Goal: Task Accomplishment & Management: Use online tool/utility

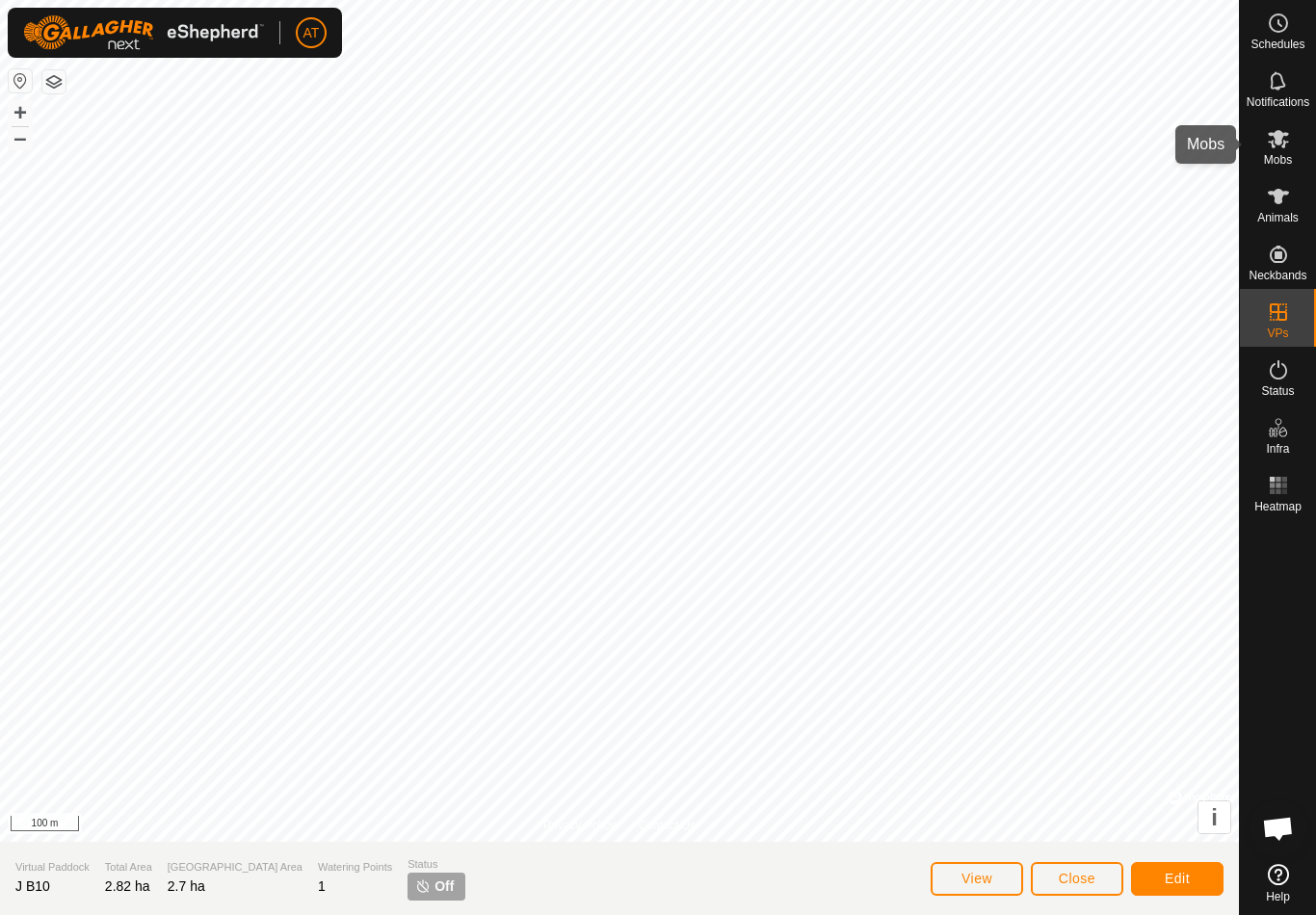
click at [1274, 151] on es-mob-svg-icon at bounding box center [1277, 138] width 35 height 31
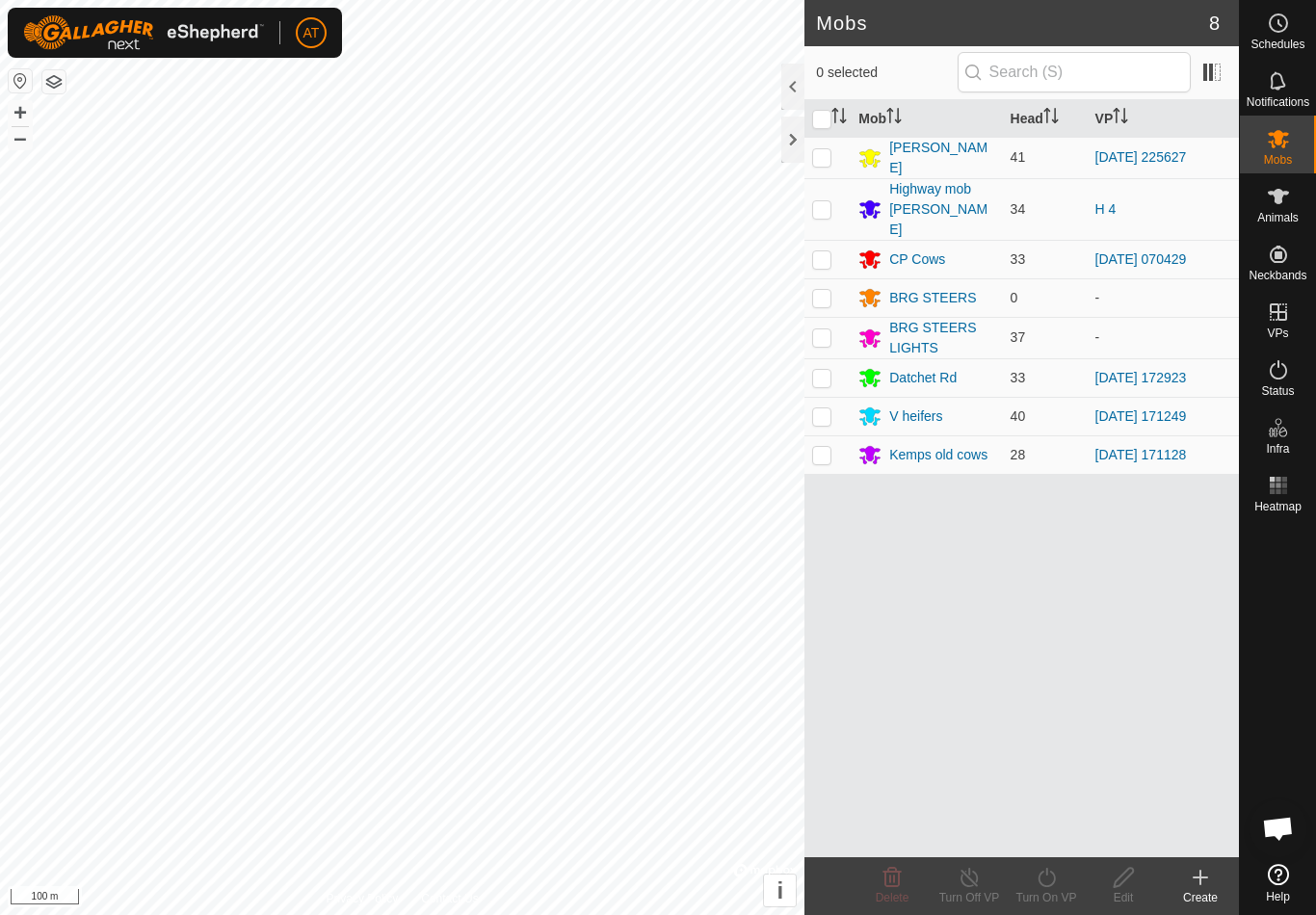
click at [832, 441] on td at bounding box center [827, 454] width 47 height 39
checkbox input "true"
click at [1188, 857] on div "Create" at bounding box center [1201, 886] width 77 height 58
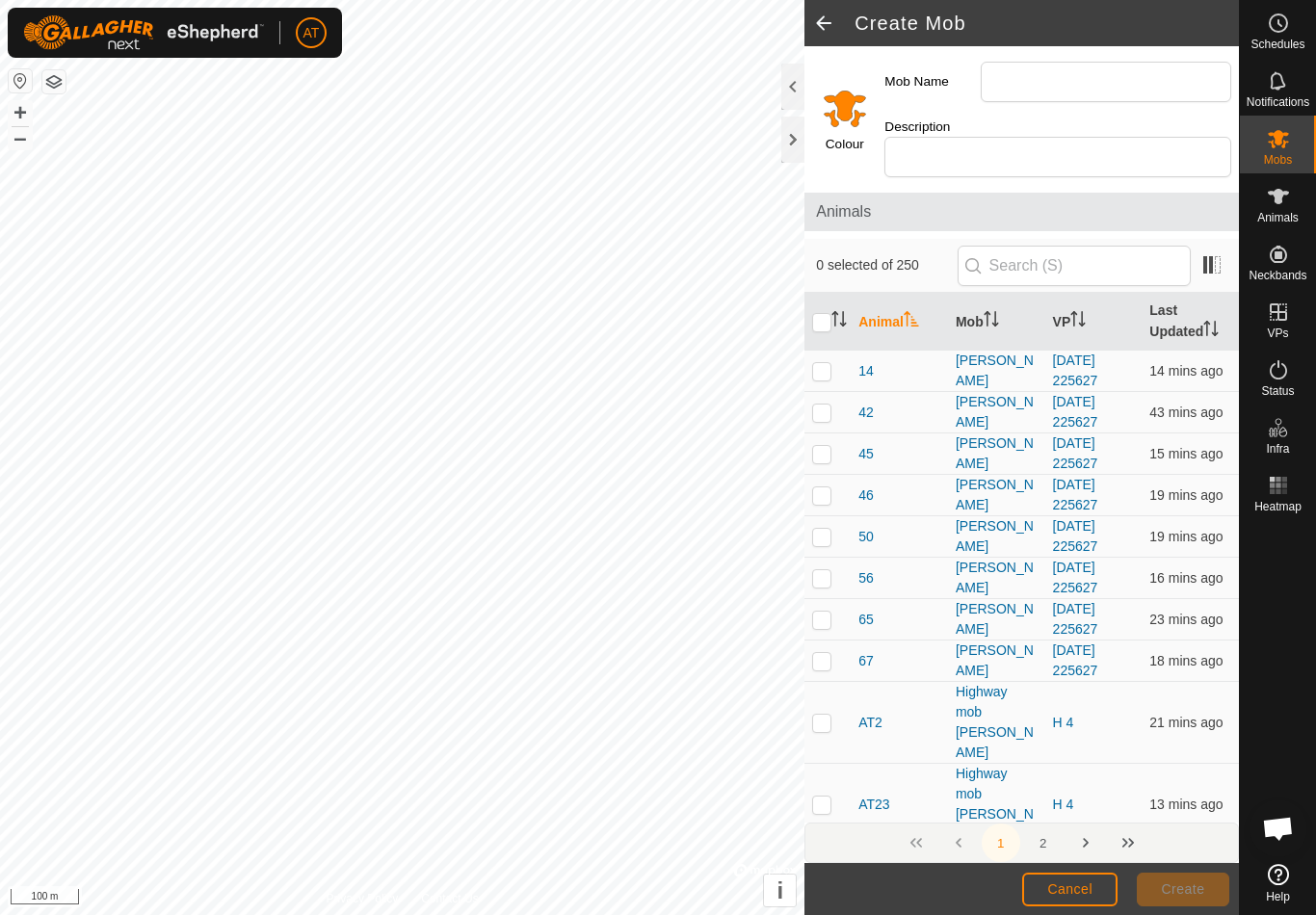
click at [797, 135] on div at bounding box center [793, 139] width 23 height 47
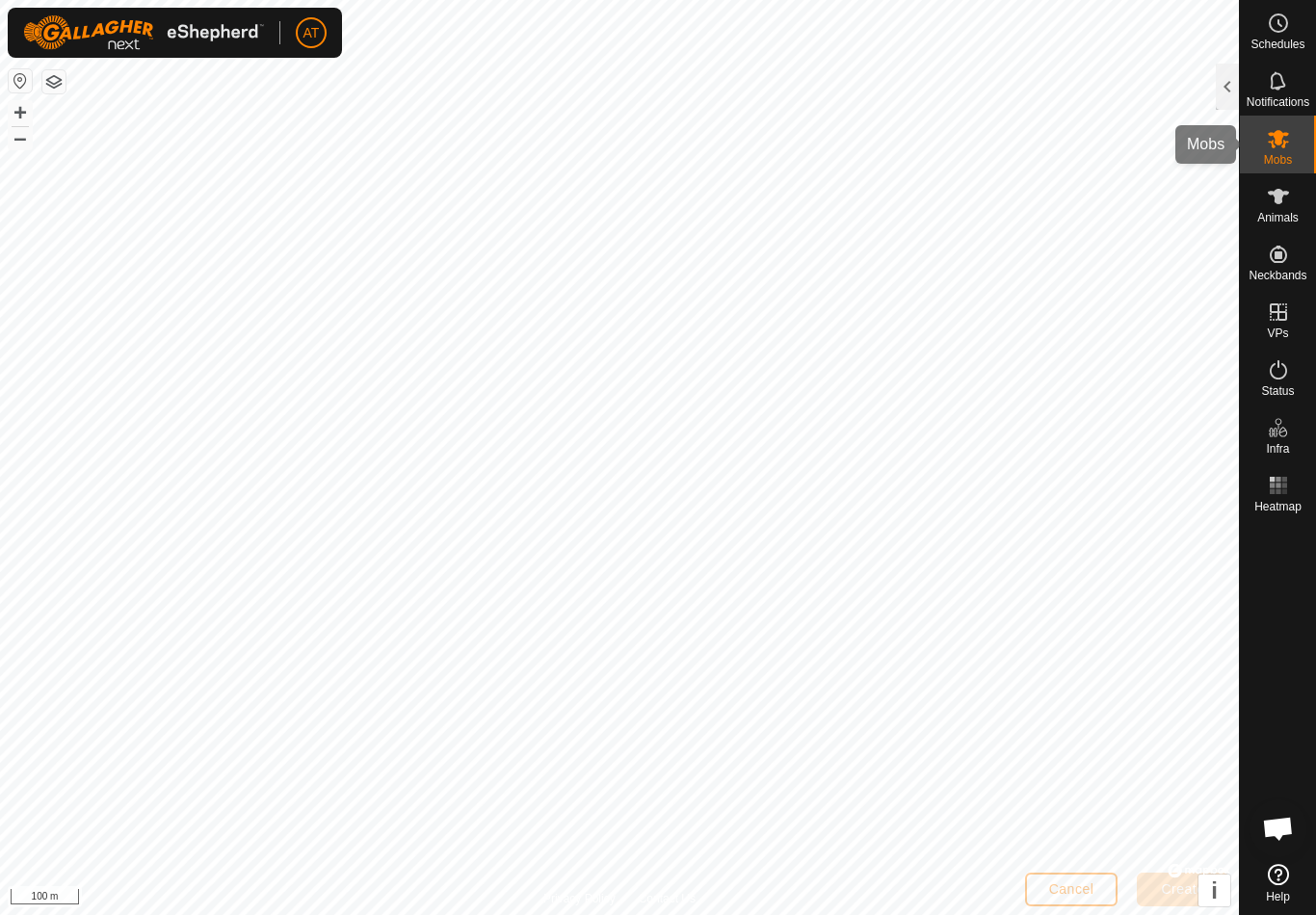
click at [1285, 154] on span "Mobs" at bounding box center [1277, 160] width 28 height 12
click at [1229, 90] on div at bounding box center [1227, 86] width 23 height 47
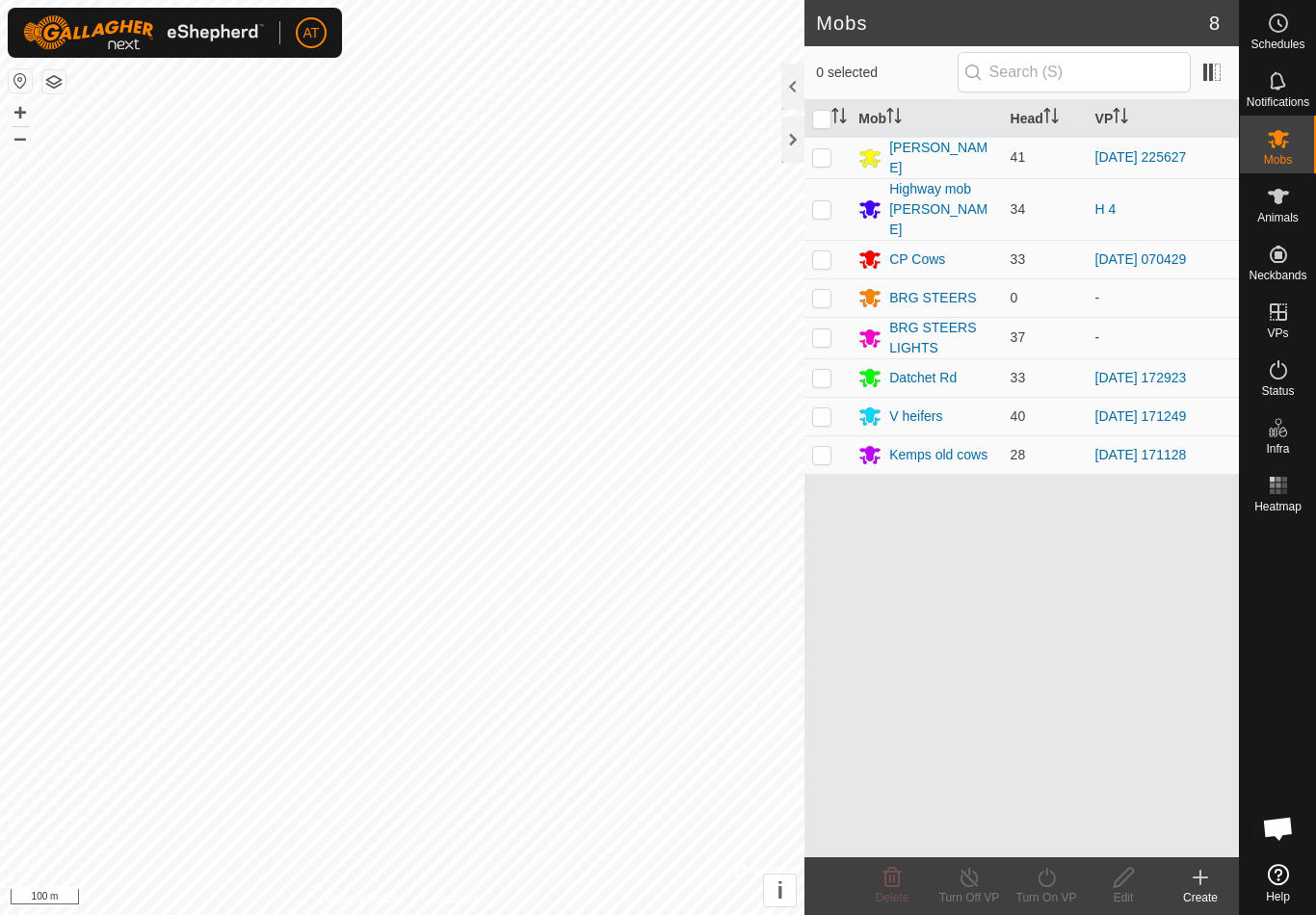
click at [825, 443] on td at bounding box center [827, 454] width 47 height 39
checkbox input "true"
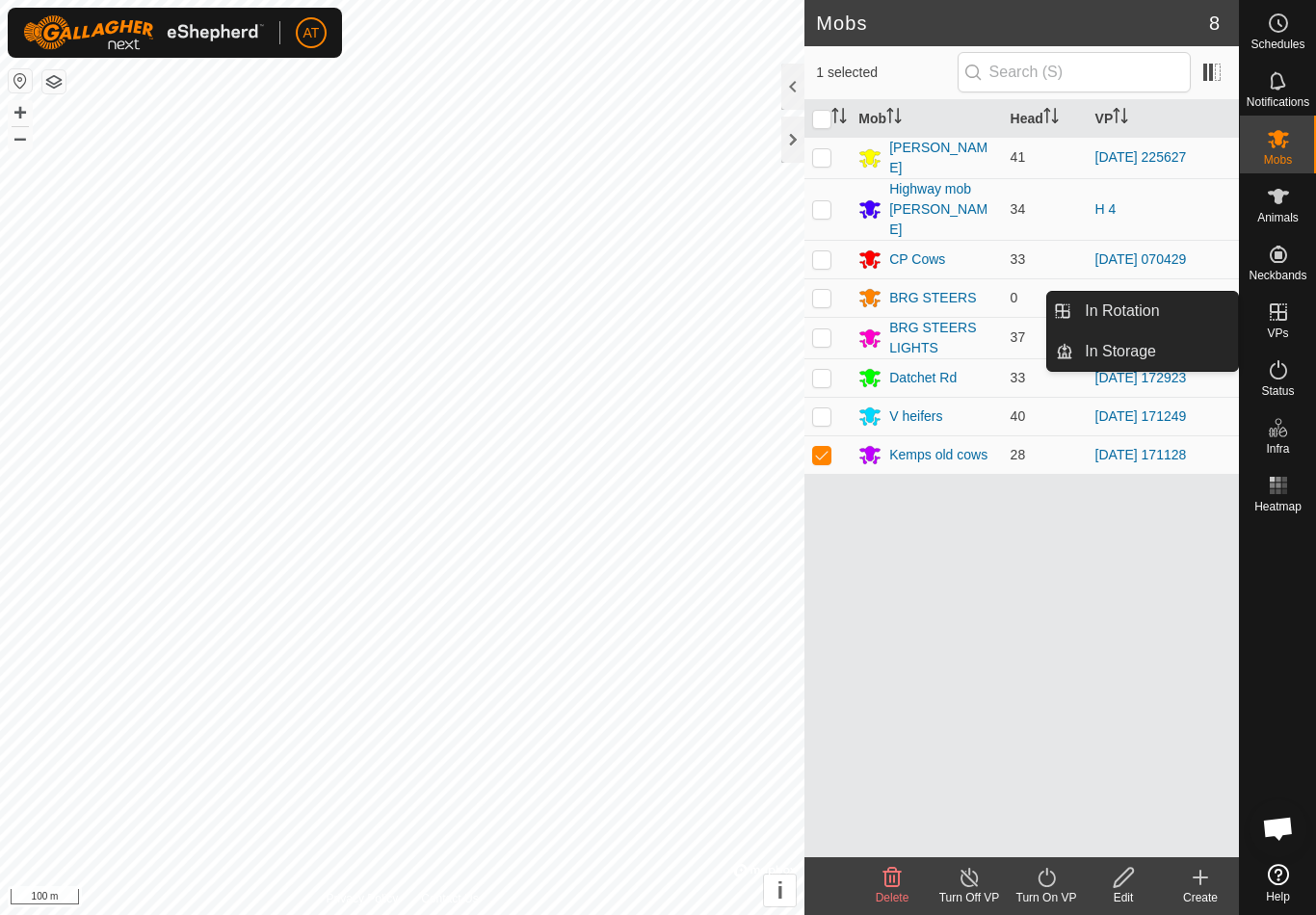
click at [1193, 363] on link "In Storage" at bounding box center [1155, 352] width 165 height 39
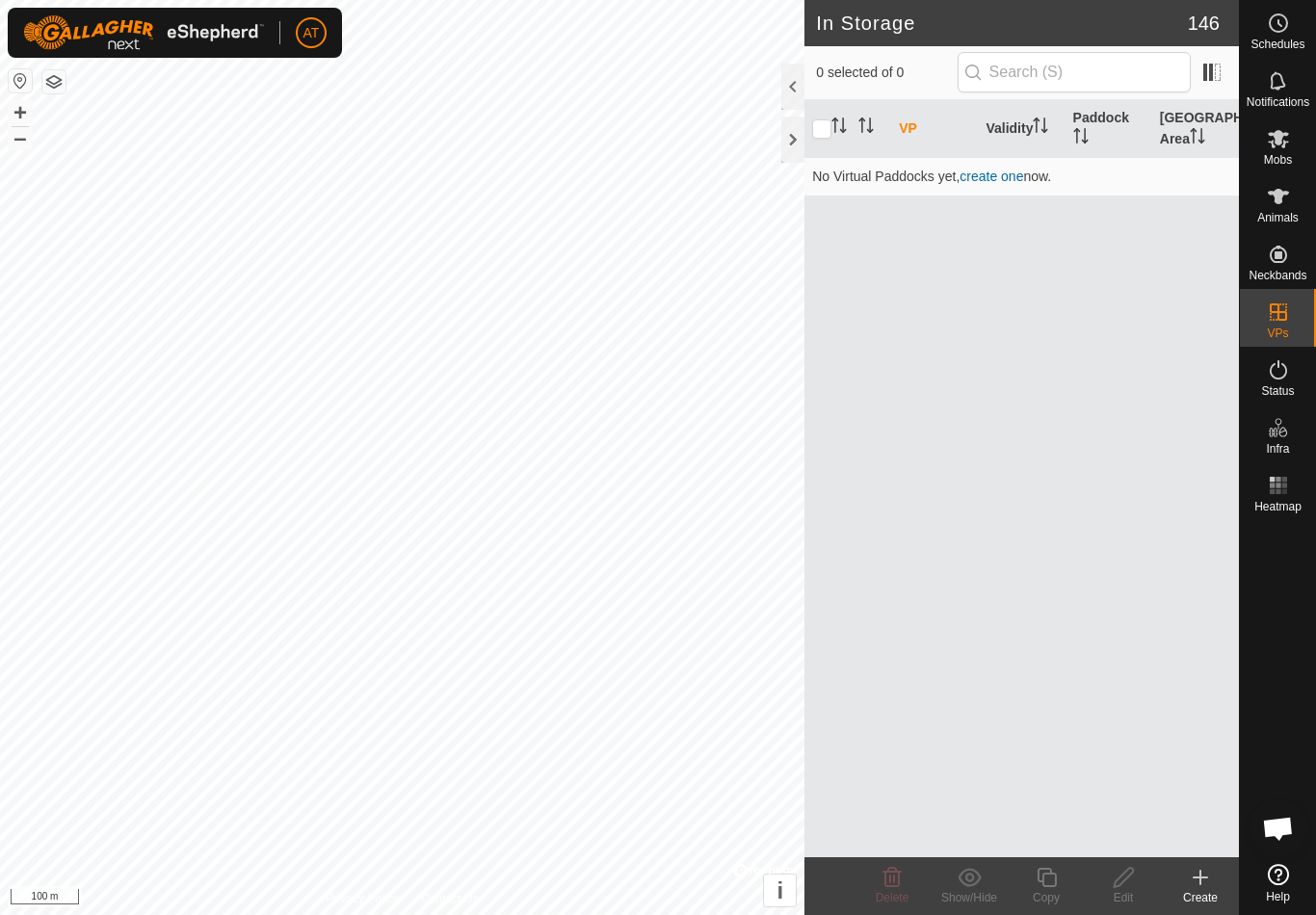
click at [1200, 882] on icon at bounding box center [1200, 878] width 0 height 14
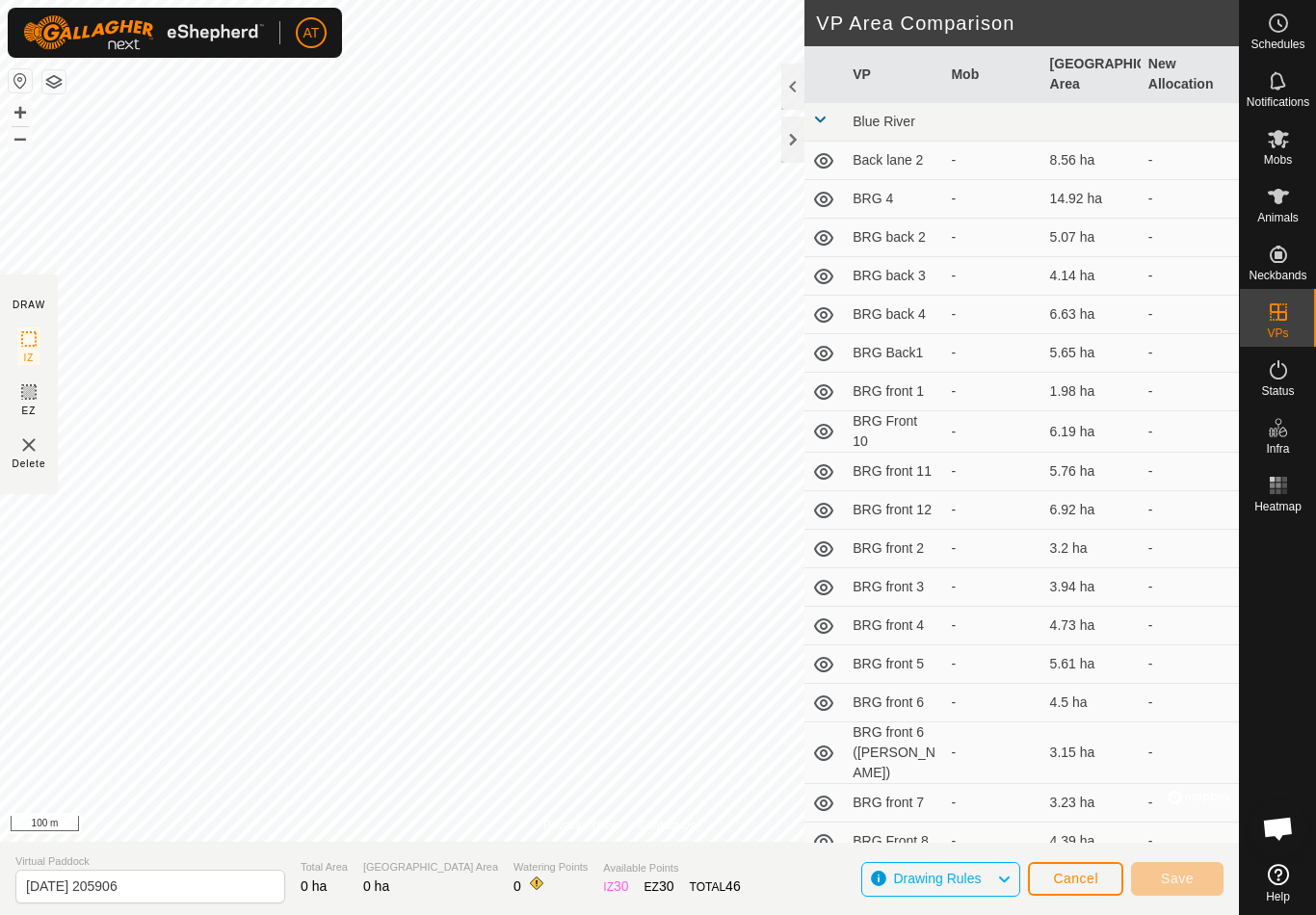
click at [799, 148] on div at bounding box center [793, 139] width 23 height 47
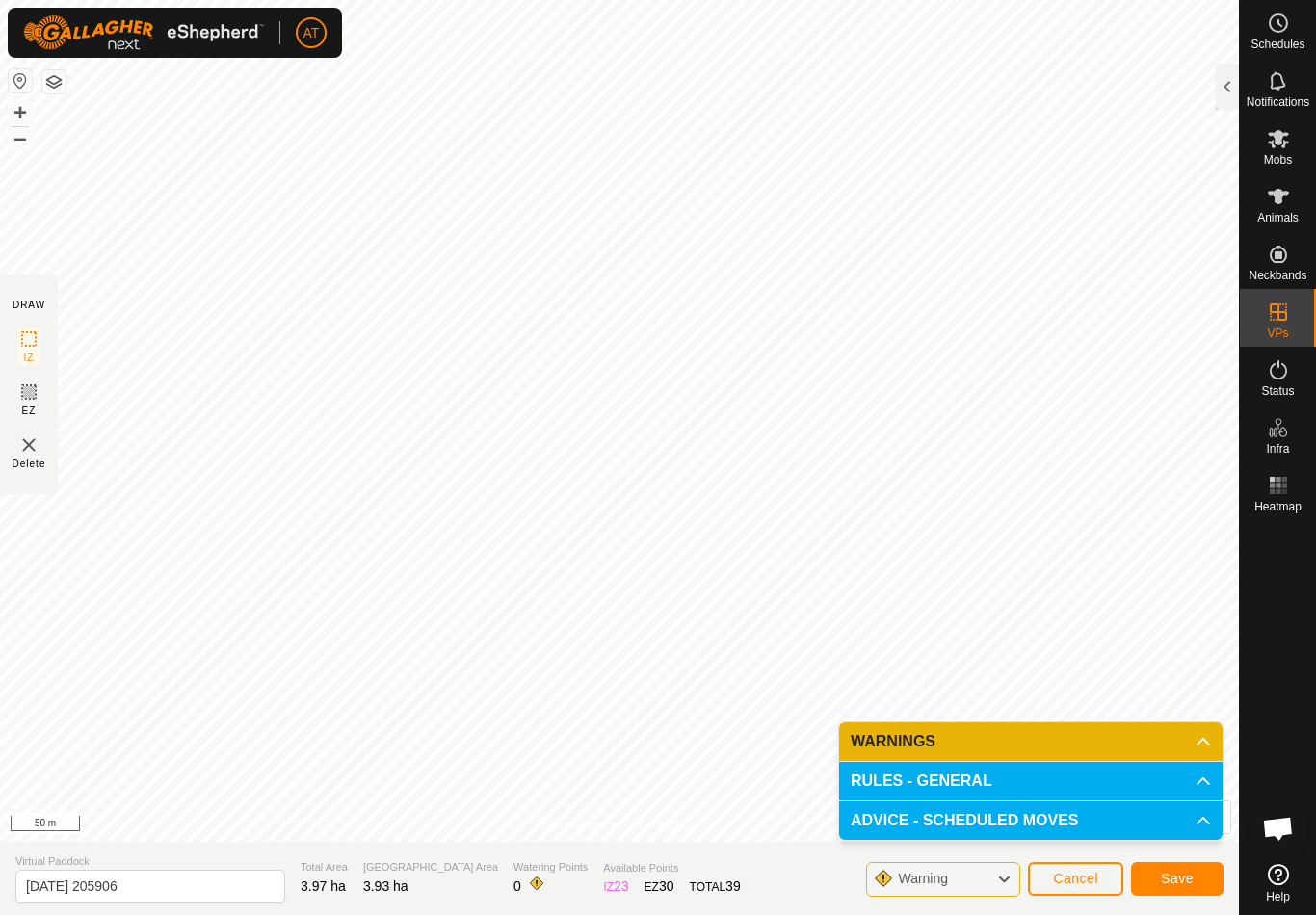
click at [1180, 874] on span "Save" at bounding box center [1177, 879] width 33 height 16
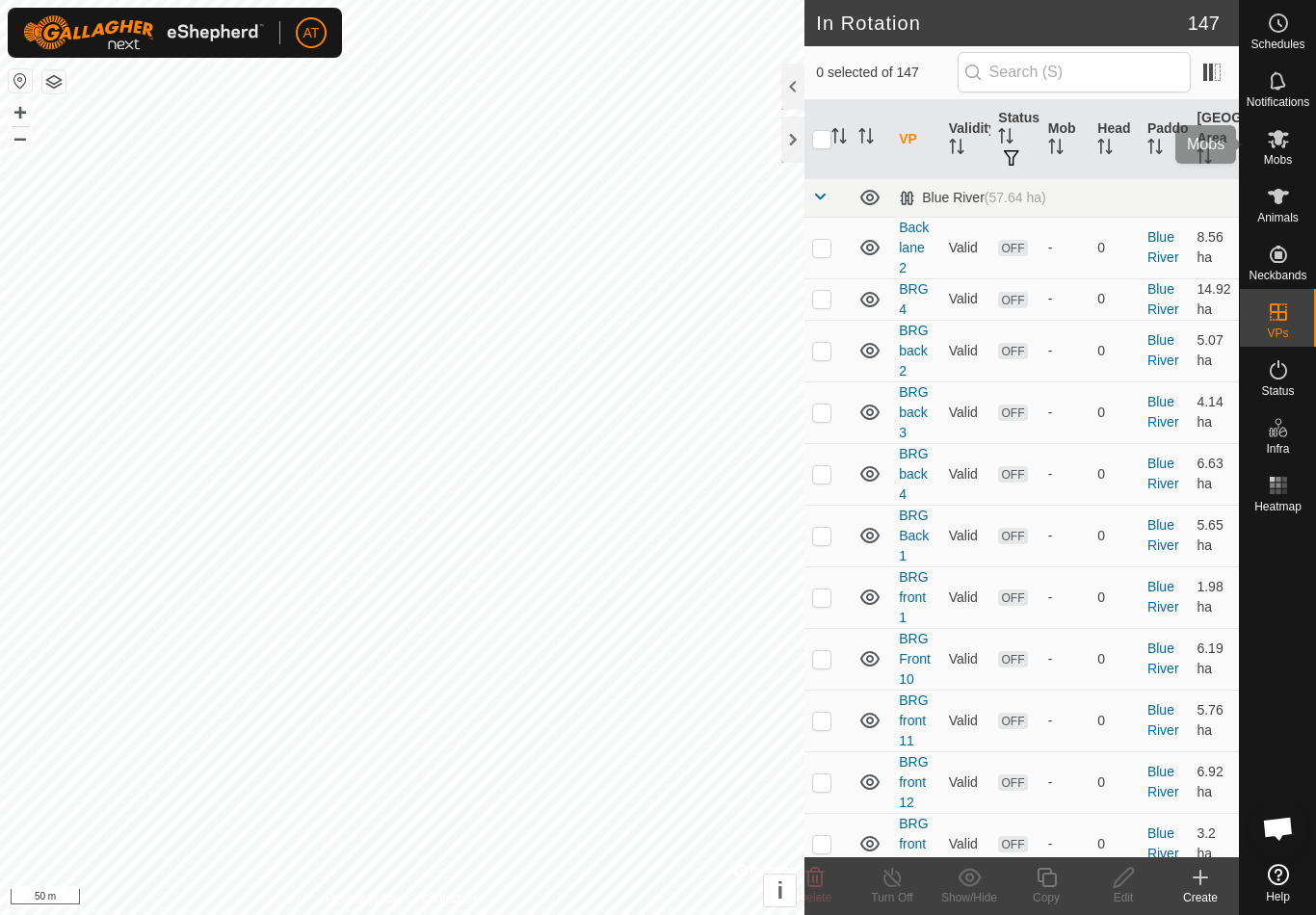
click at [1287, 154] on span "Mobs" at bounding box center [1277, 160] width 28 height 12
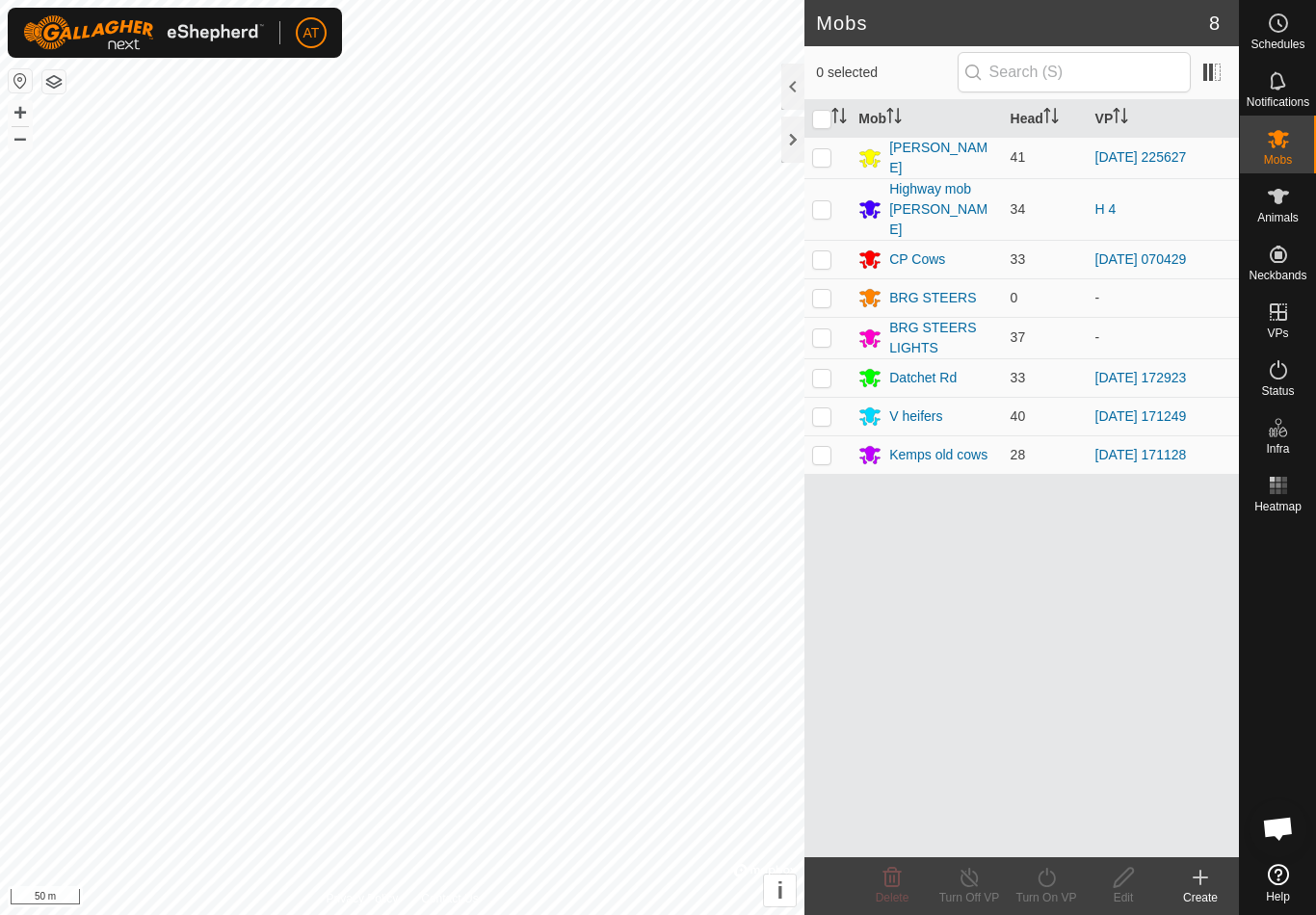
click at [823, 441] on td at bounding box center [827, 454] width 47 height 39
checkbox input "true"
click at [1048, 878] on icon at bounding box center [1047, 877] width 24 height 23
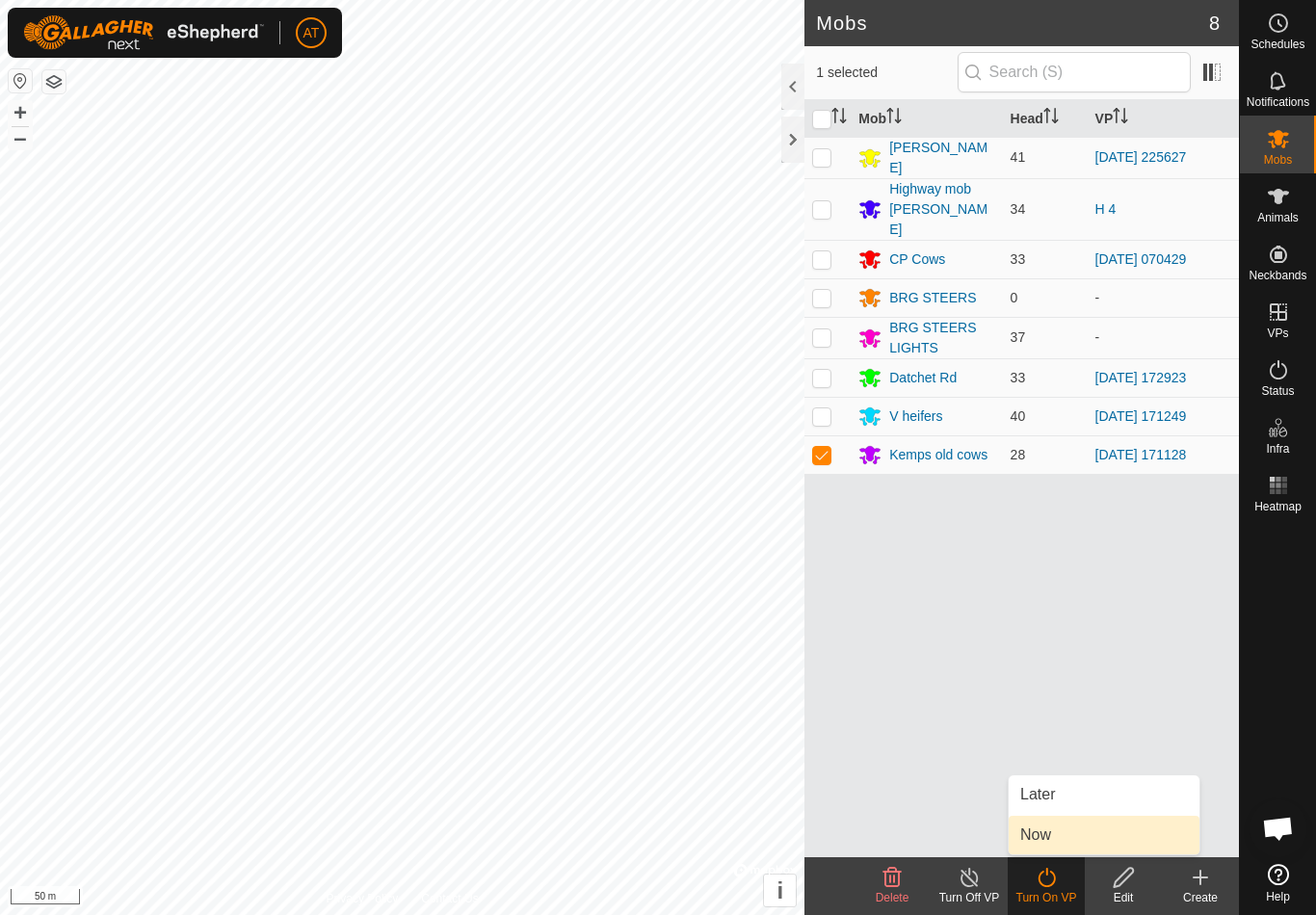
click at [1059, 846] on link "Now" at bounding box center [1103, 835] width 191 height 39
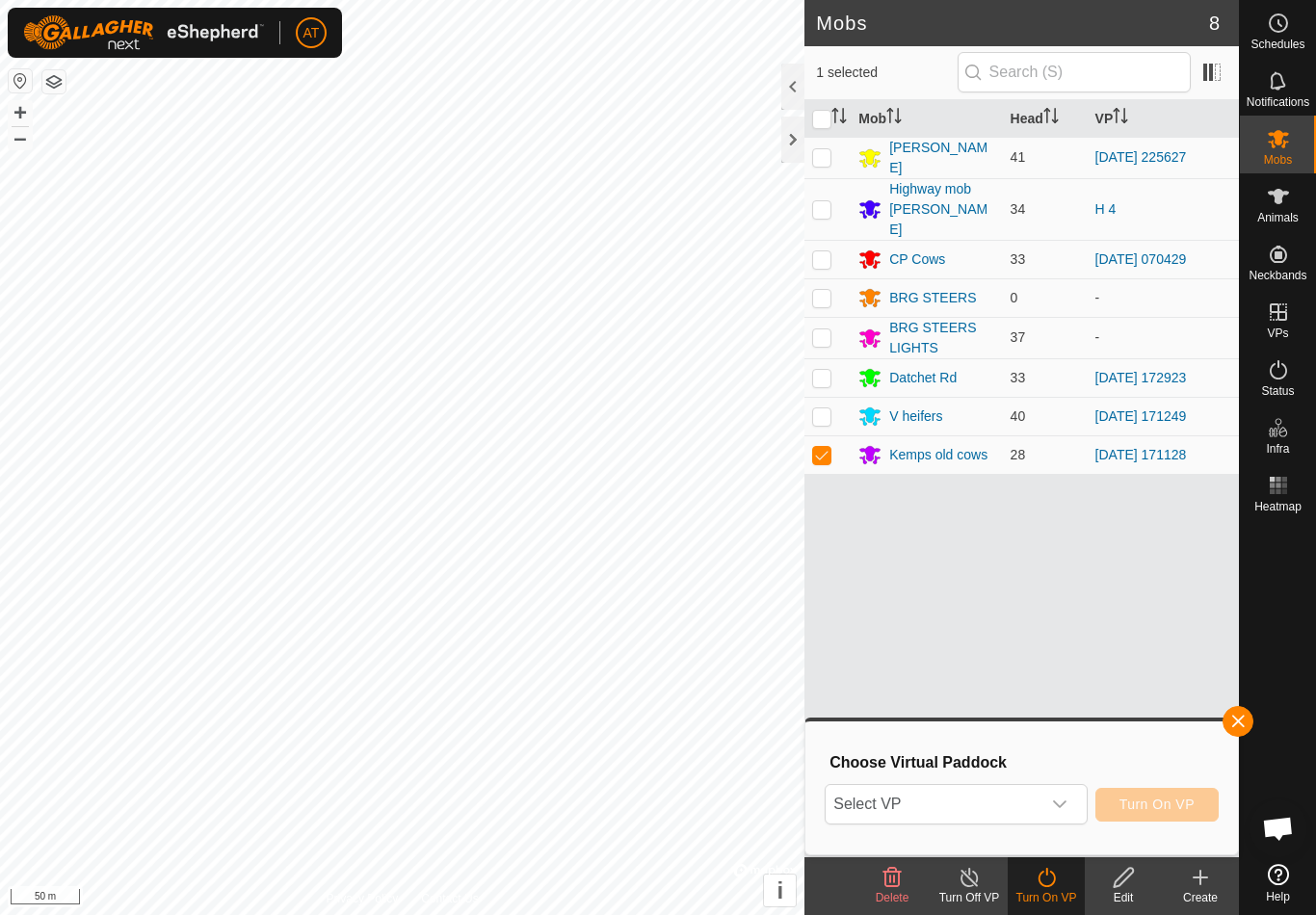
click at [990, 805] on span "Select VP" at bounding box center [932, 804] width 214 height 39
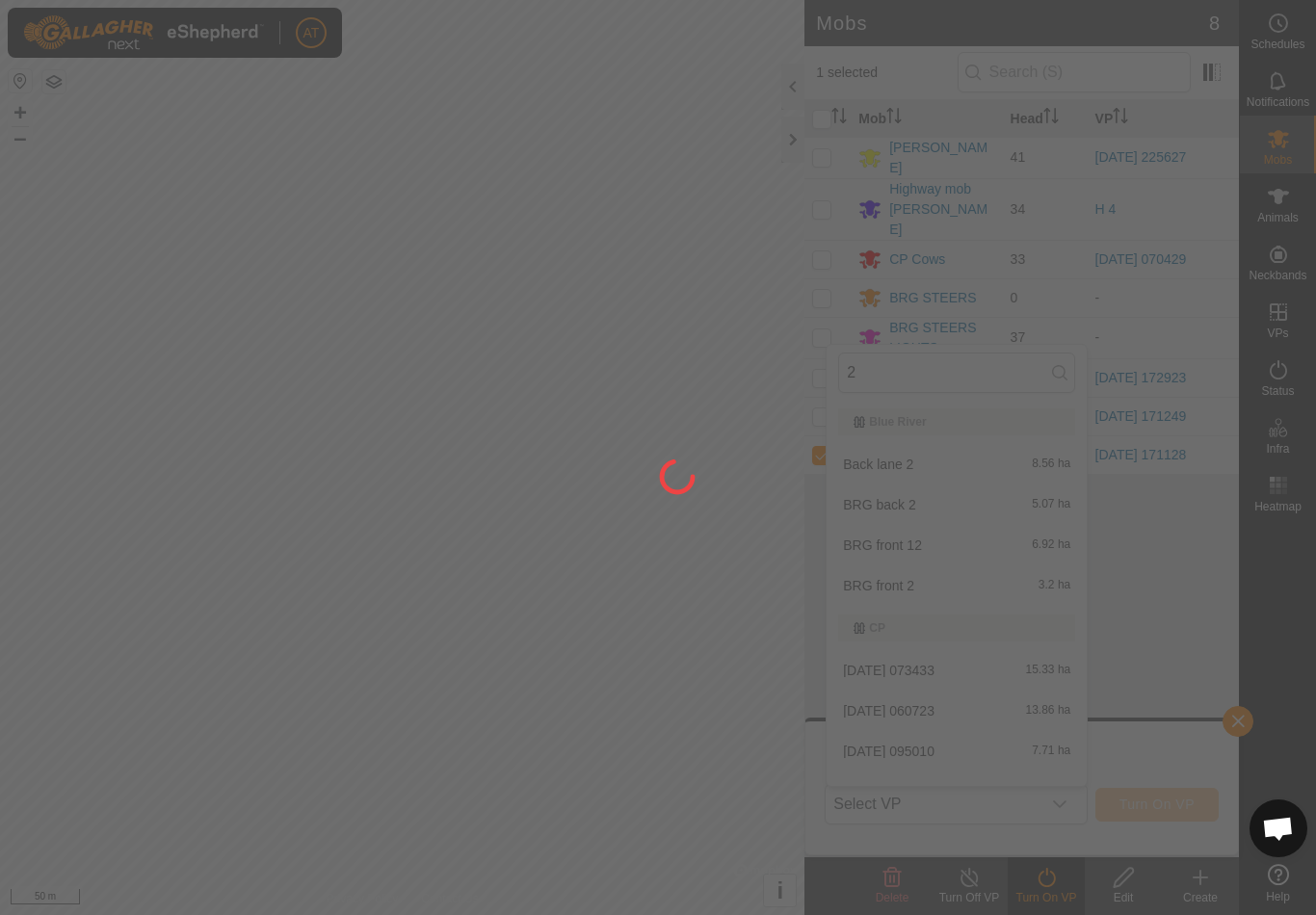
type input "20"
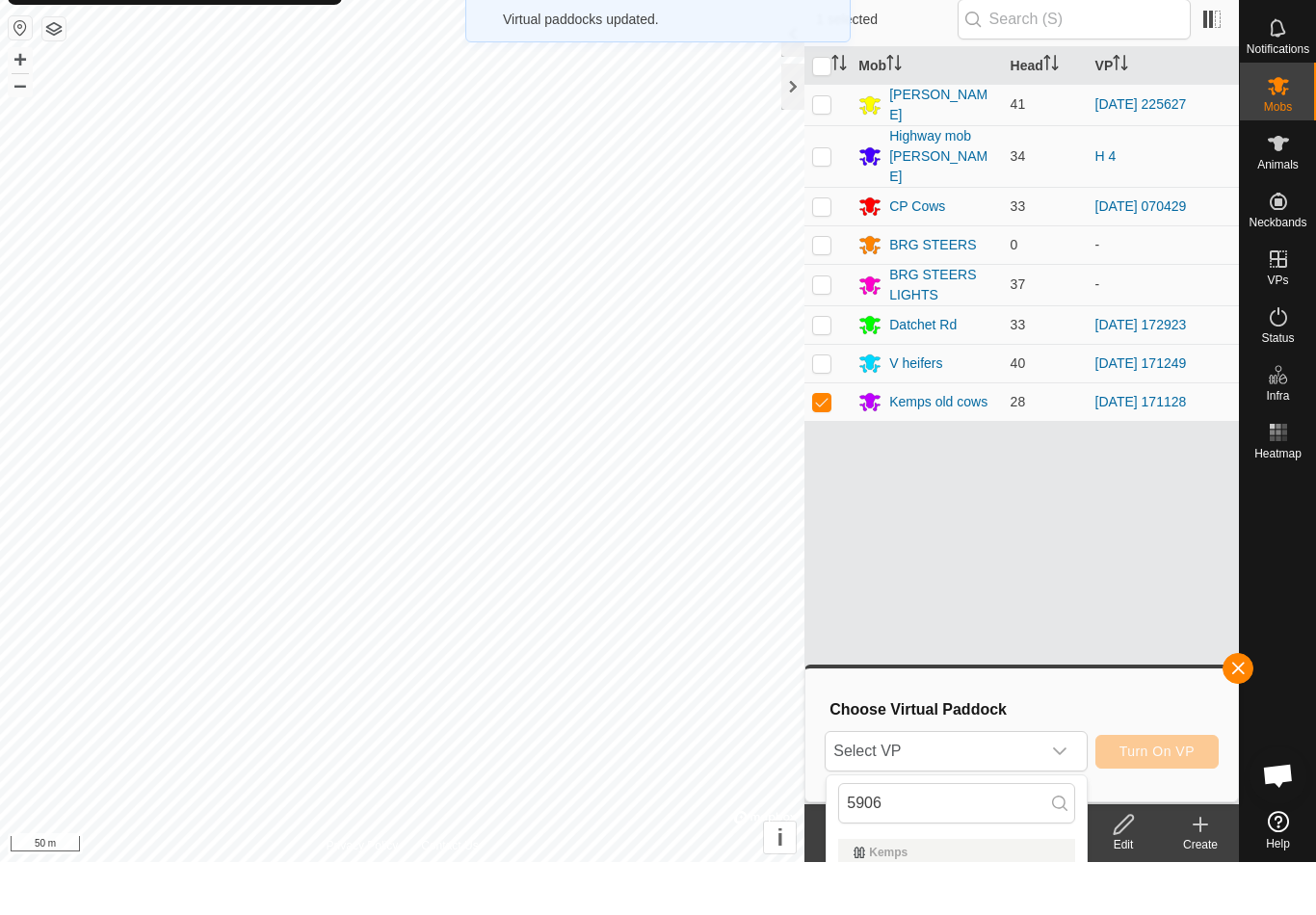
scroll to position [53, 0]
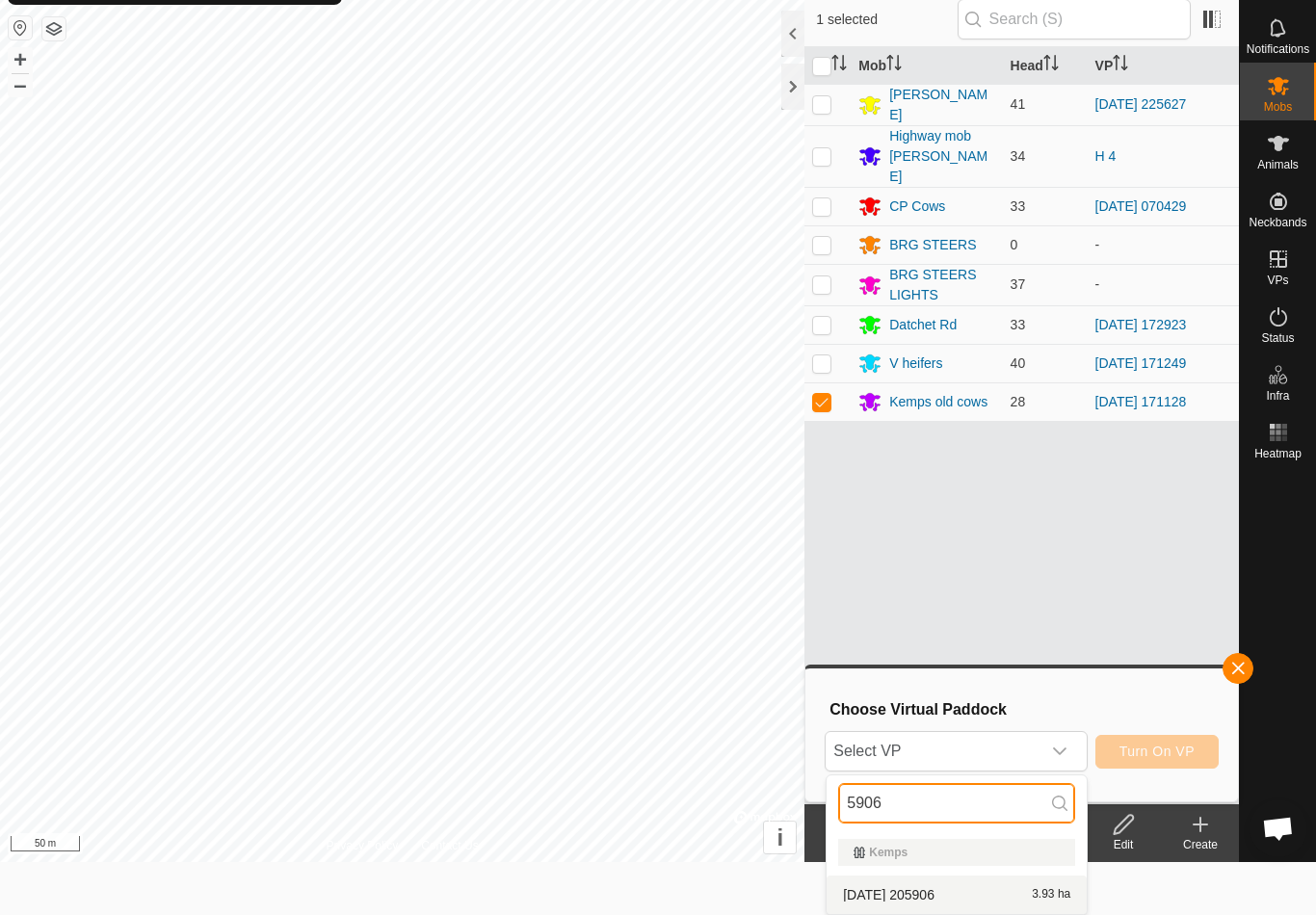
type input "5906"
click at [938, 886] on div "[DATE] 205906 3.93 ha" at bounding box center [956, 894] width 237 height 23
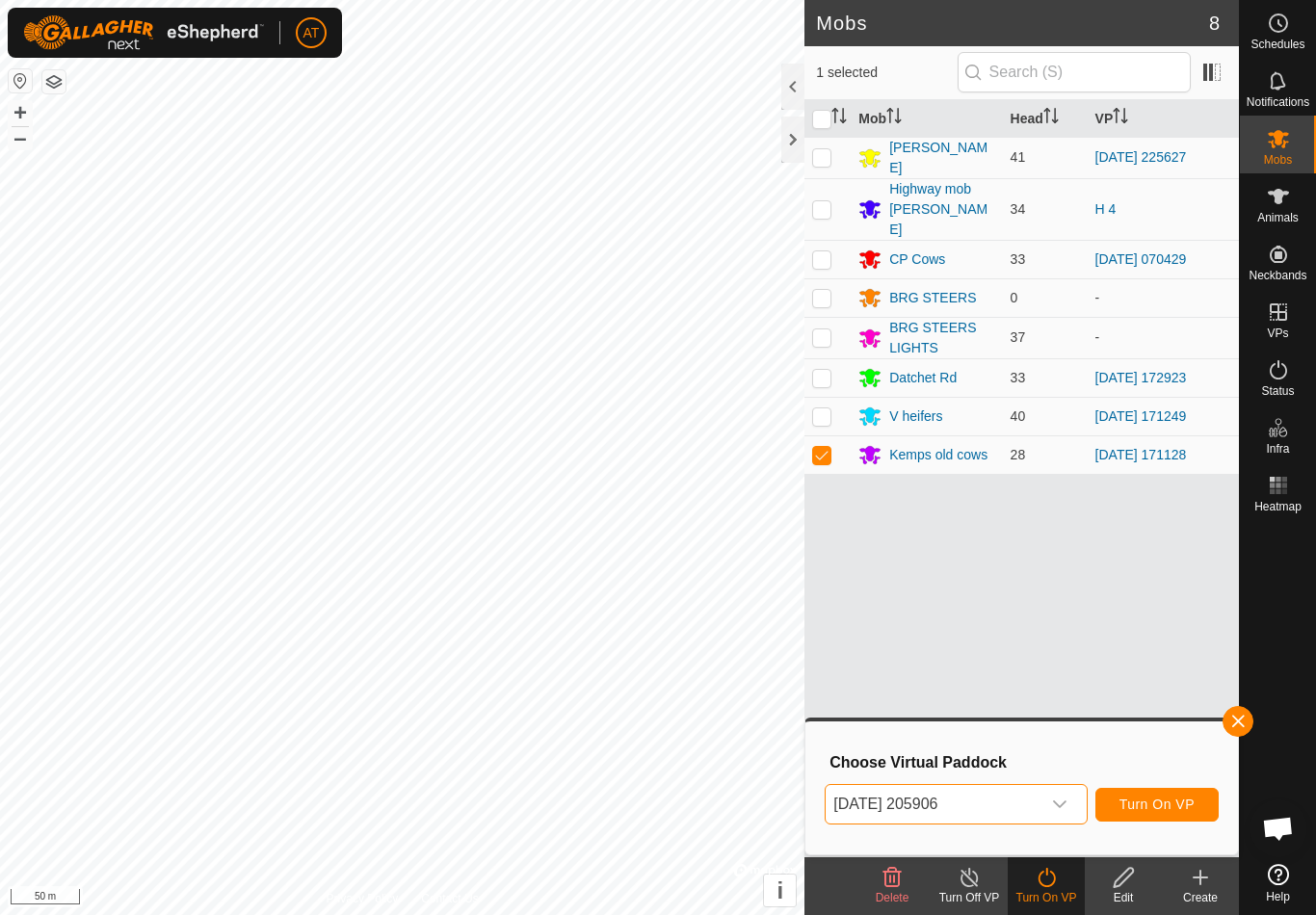
scroll to position [0, 0]
click at [1151, 801] on span "Turn On VP" at bounding box center [1157, 805] width 75 height 16
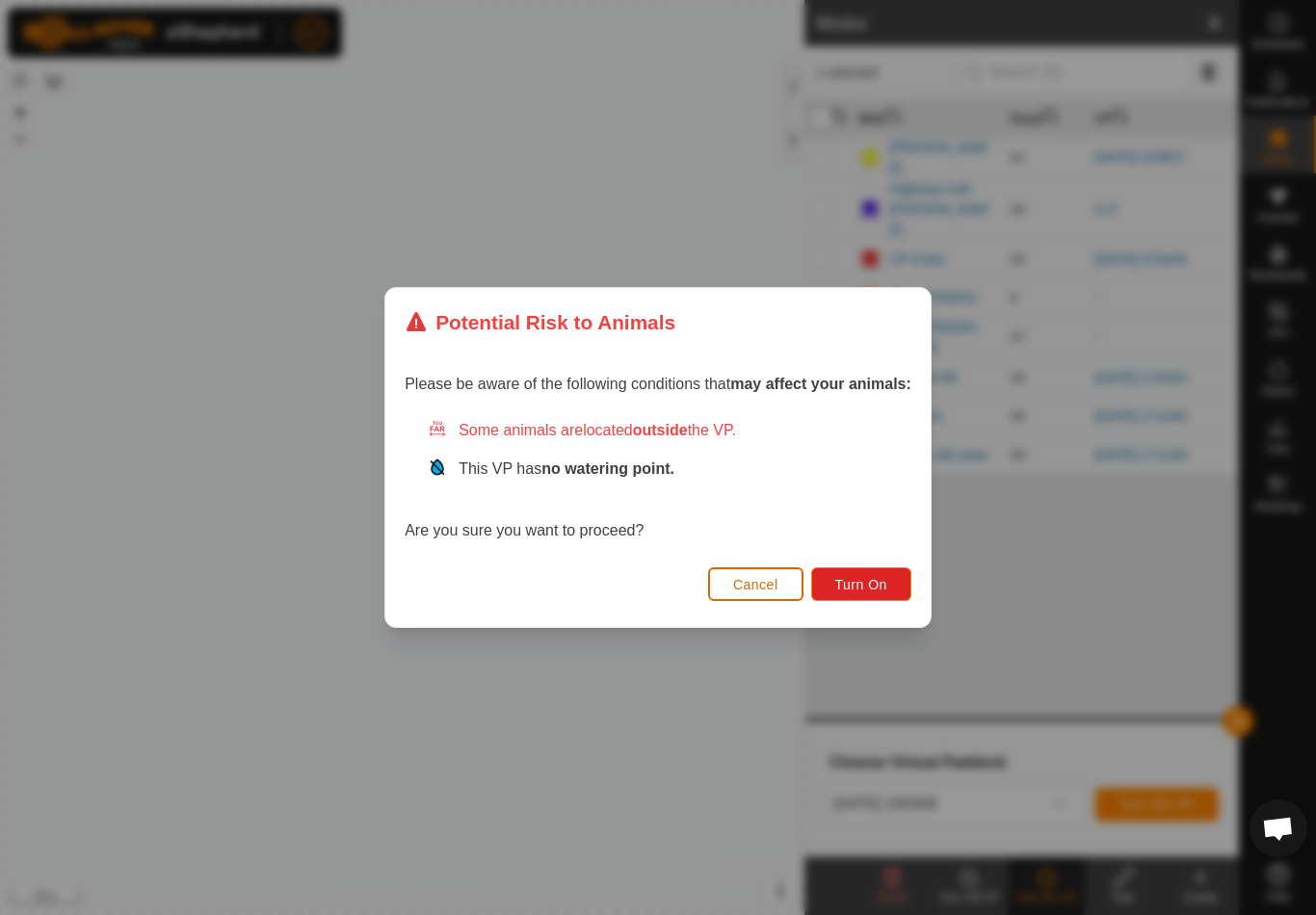
click at [866, 589] on span "Turn On" at bounding box center [861, 585] width 52 height 16
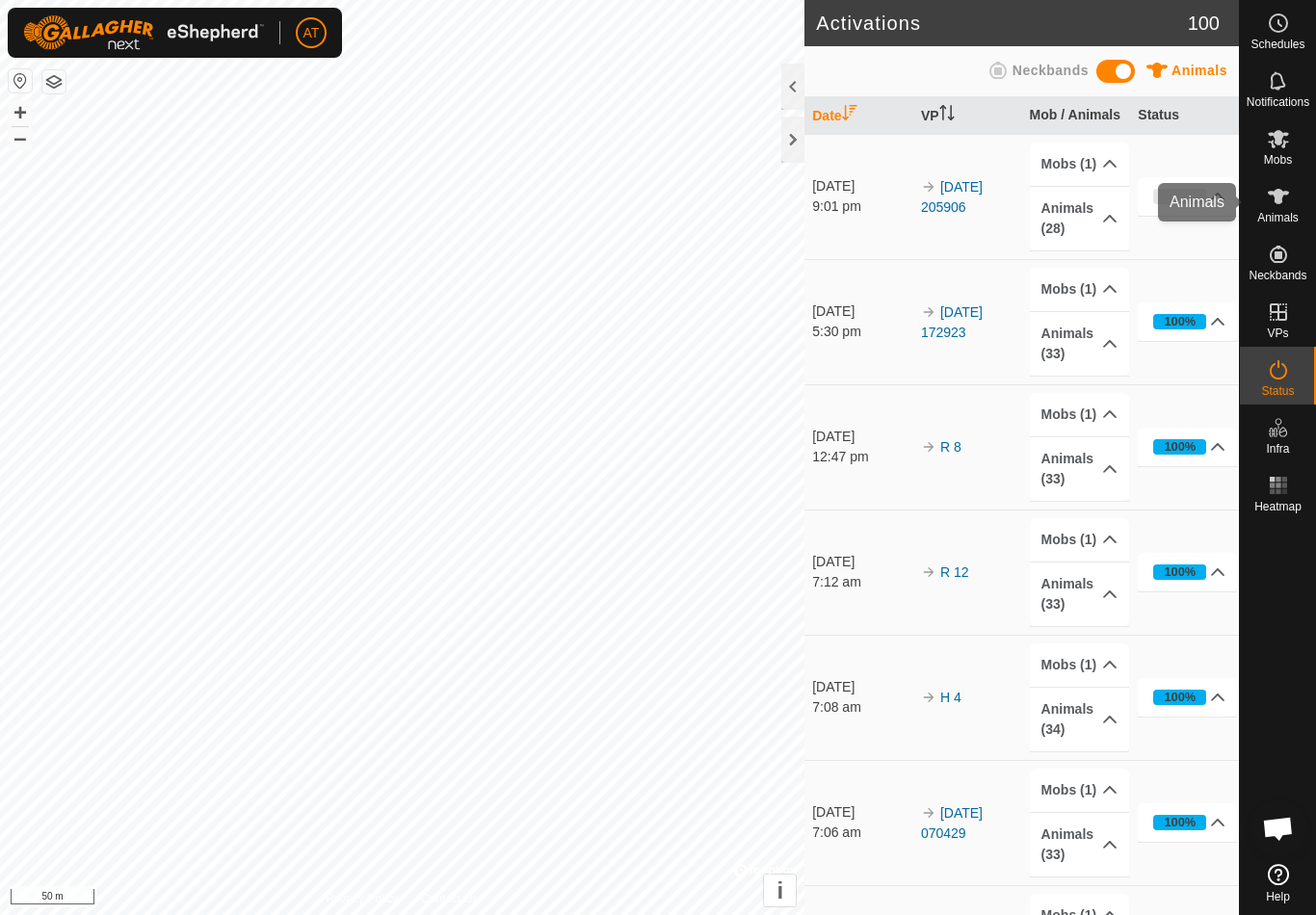
click at [1280, 199] on icon at bounding box center [1277, 197] width 21 height 16
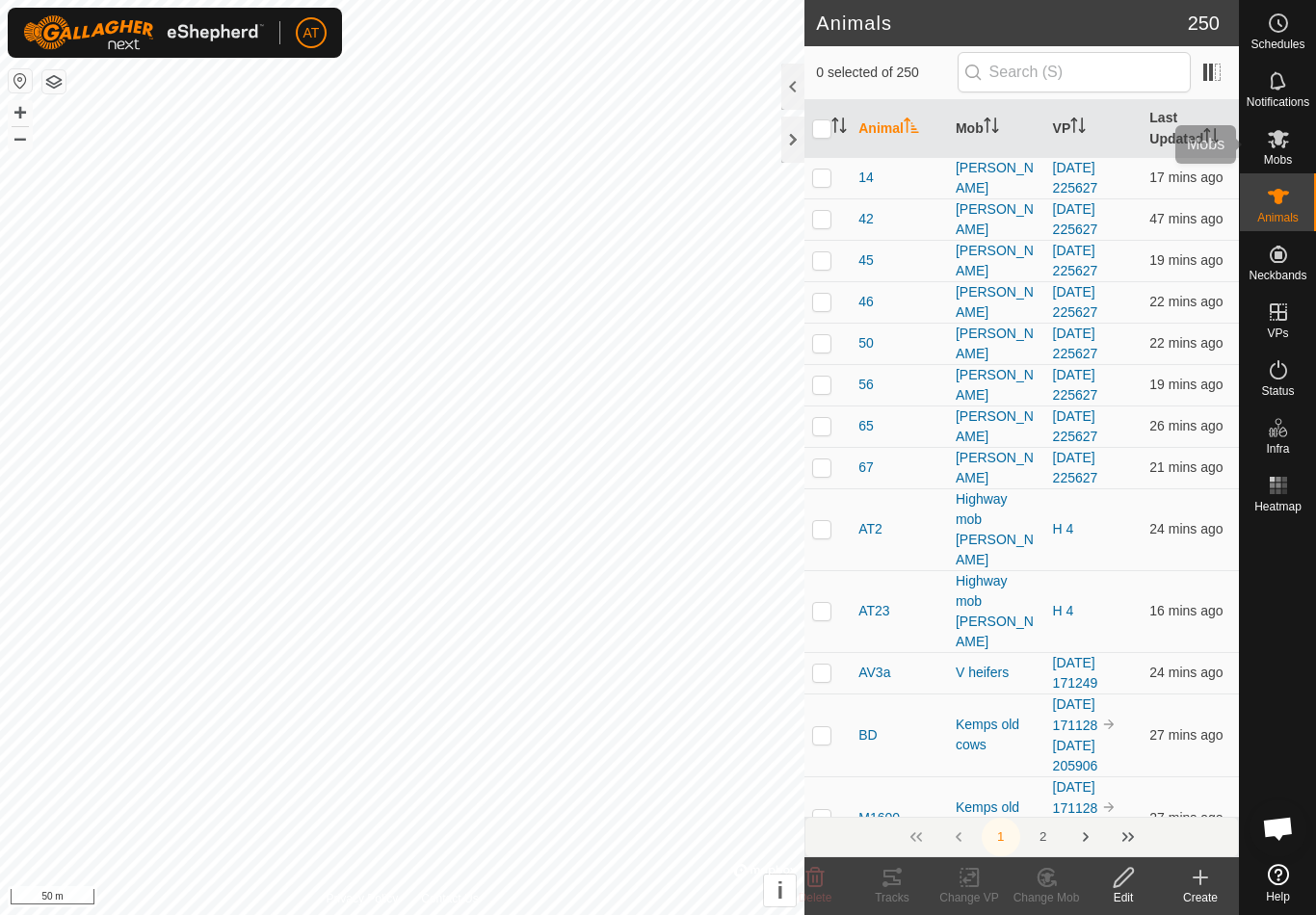
click at [1287, 156] on span "Mobs" at bounding box center [1277, 160] width 28 height 12
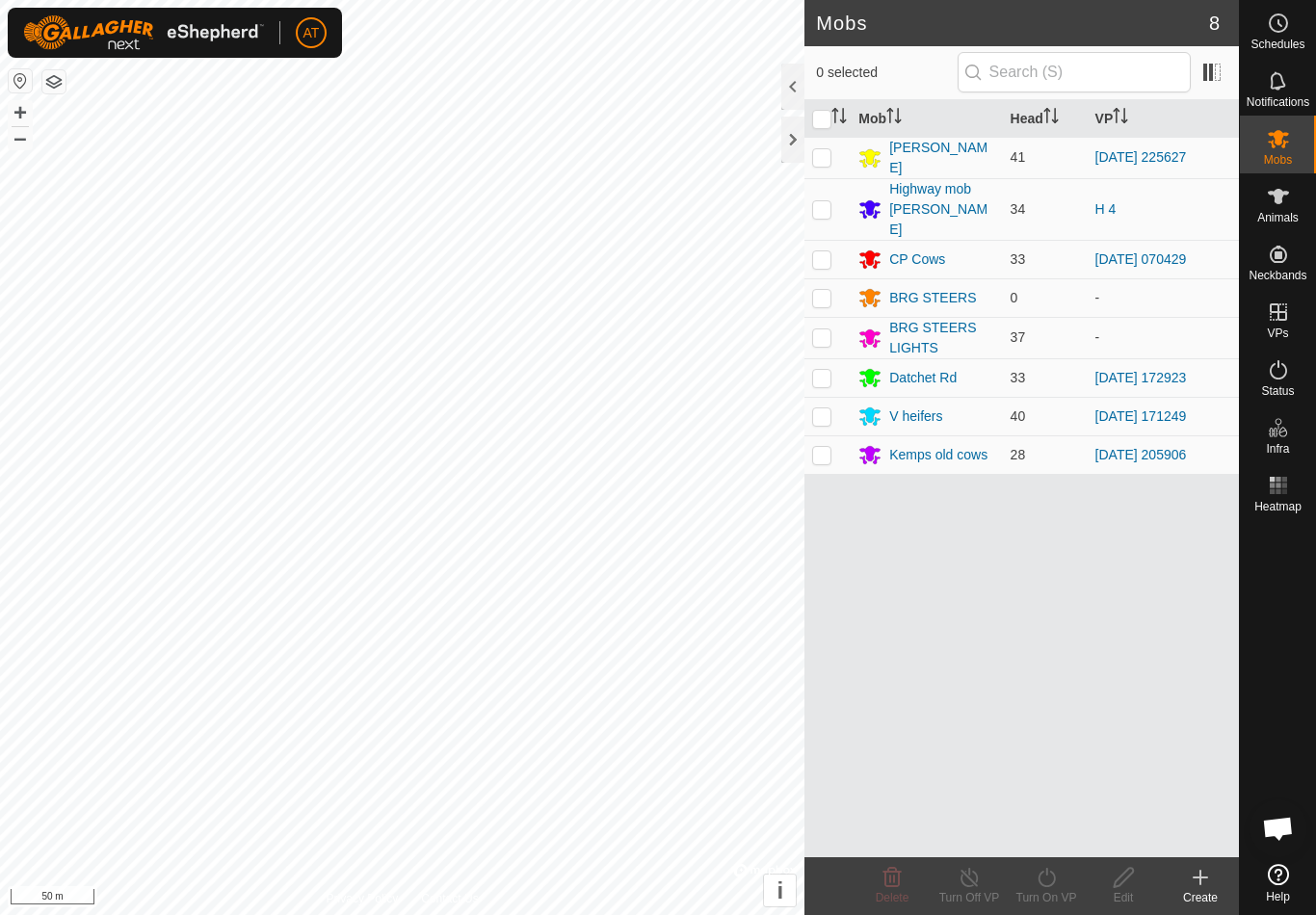
click at [828, 163] on p-checkbox at bounding box center [821, 157] width 19 height 16
checkbox input "true"
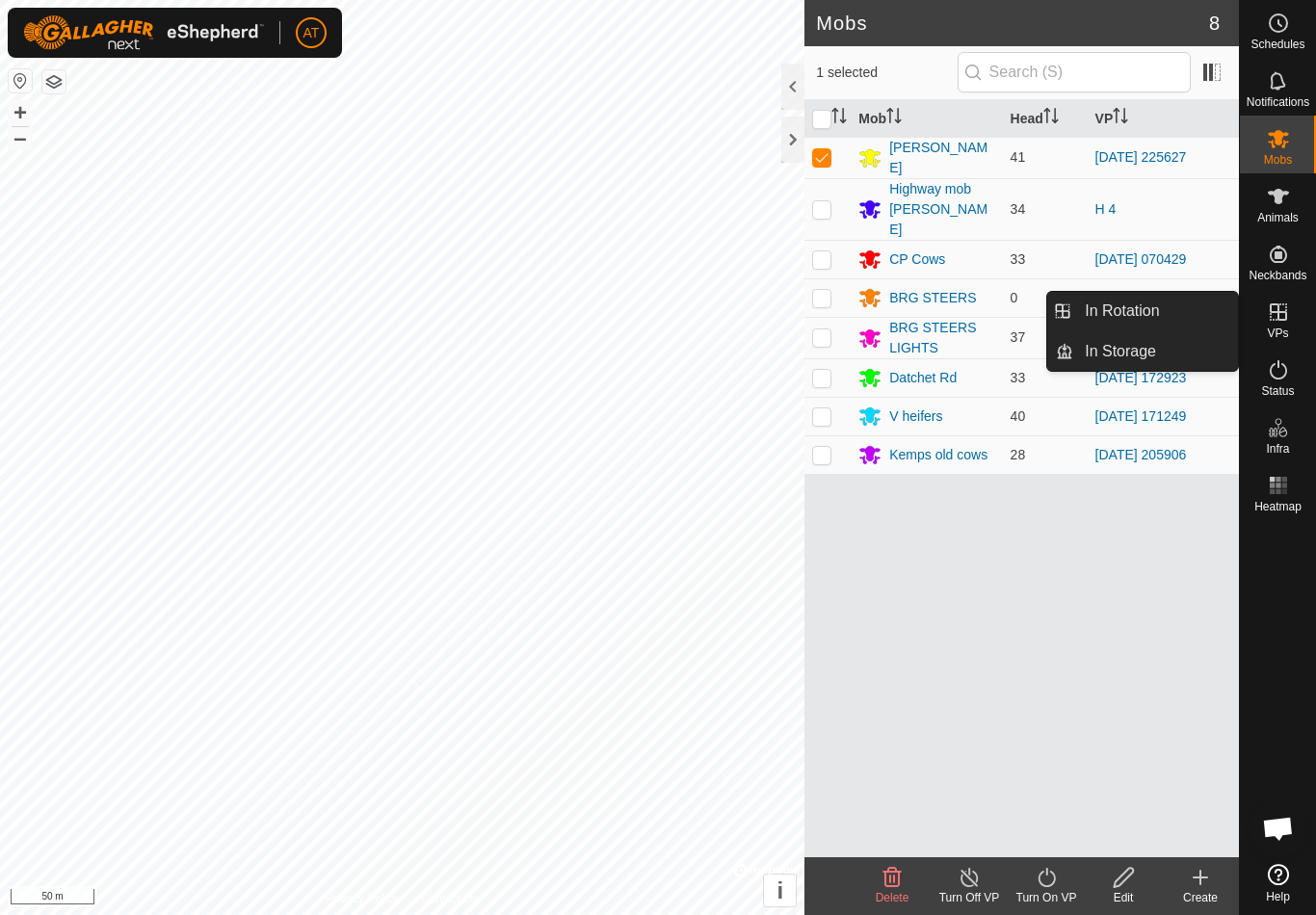
click at [1189, 367] on link "In Storage" at bounding box center [1155, 352] width 165 height 39
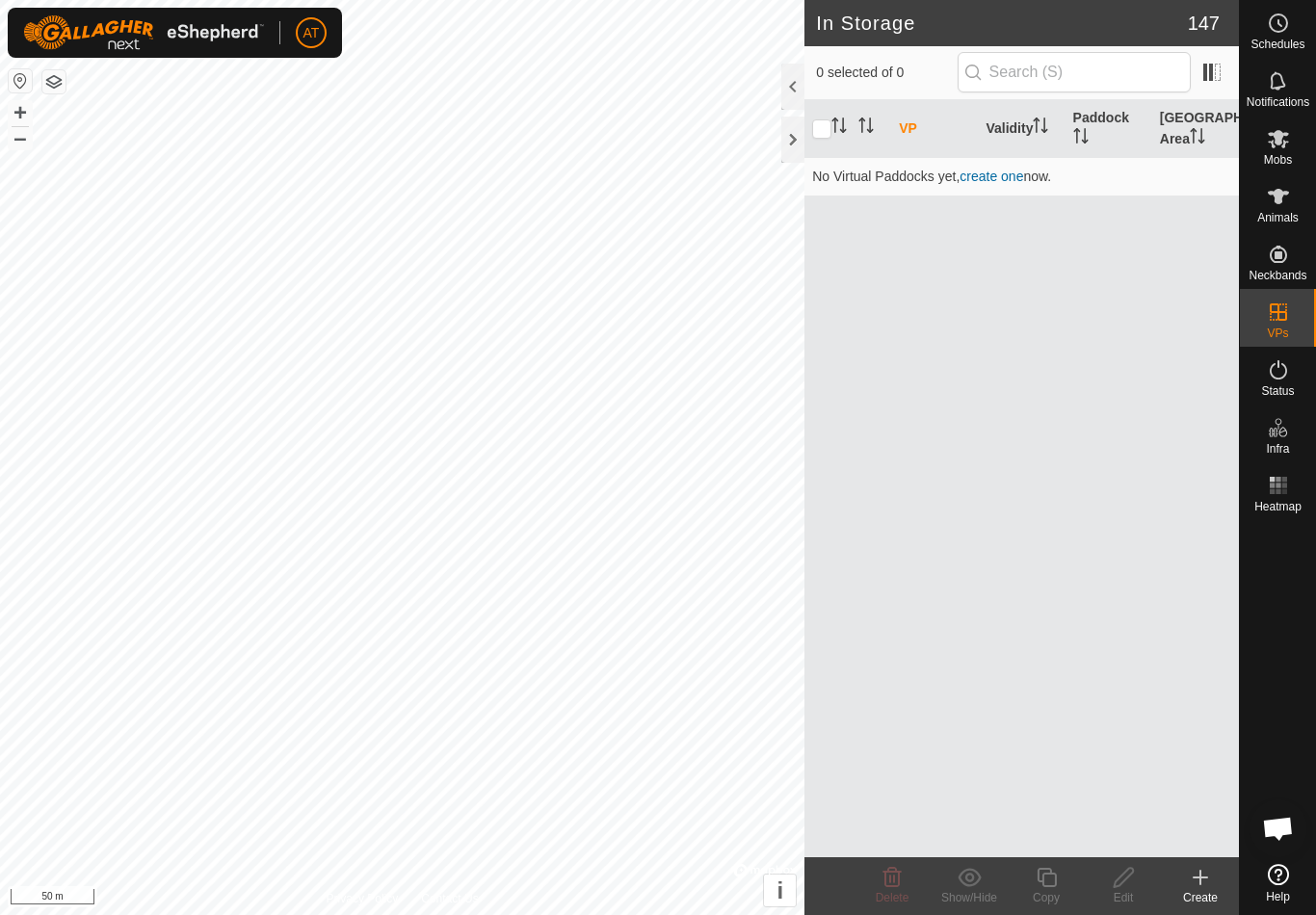
click at [1199, 886] on icon at bounding box center [1200, 877] width 23 height 23
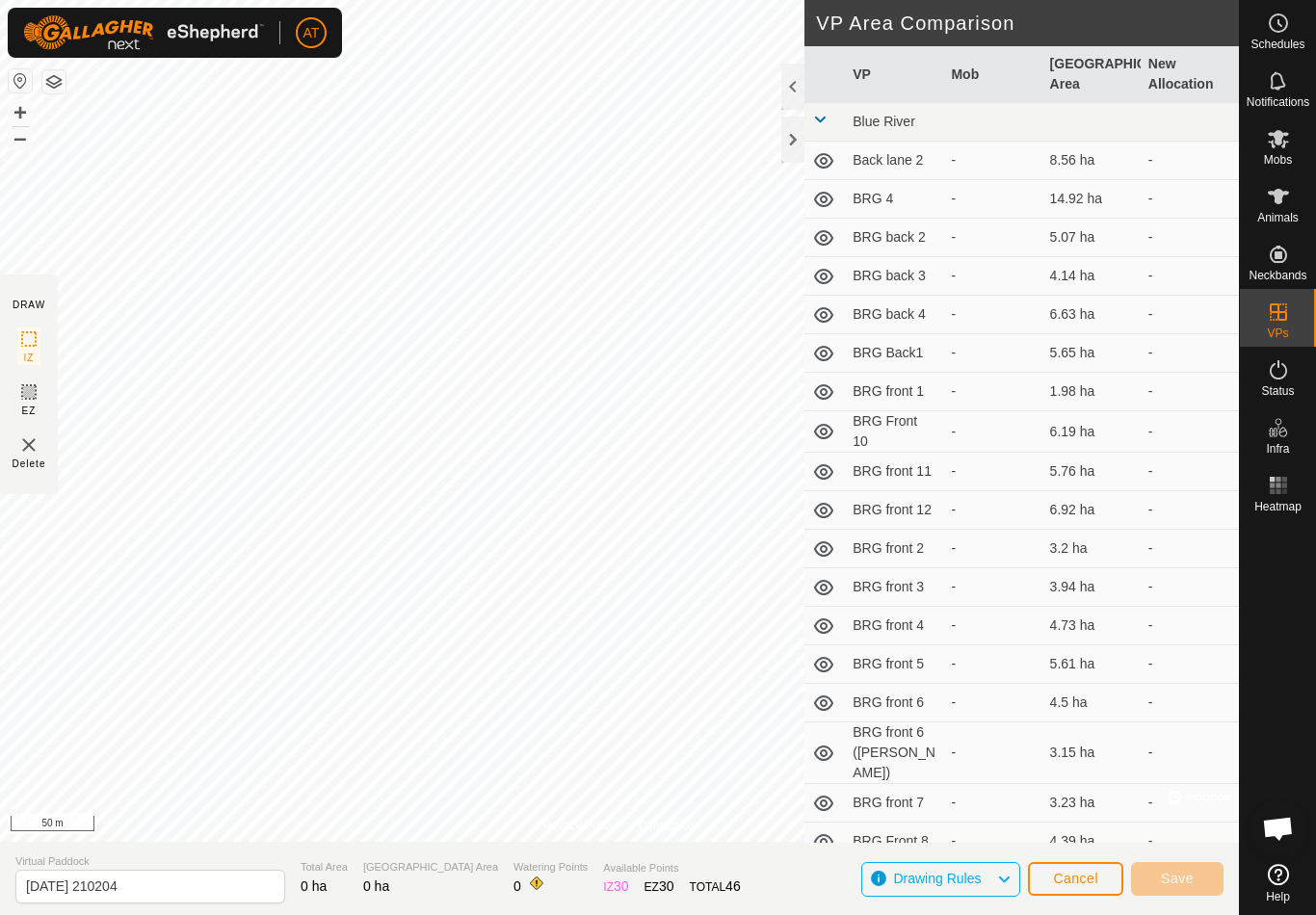
click at [803, 141] on div at bounding box center [793, 139] width 23 height 47
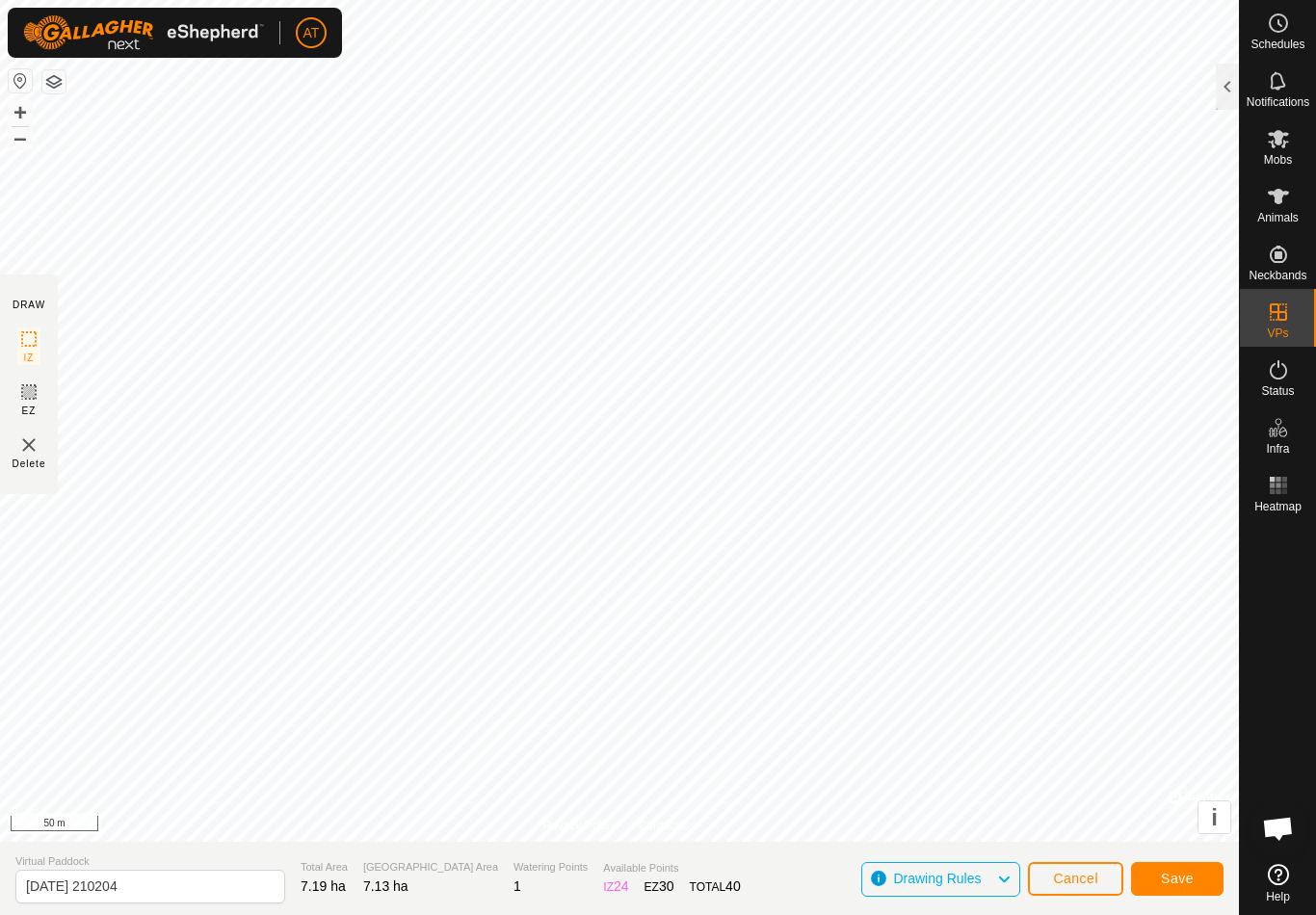
click at [1176, 878] on span "Save" at bounding box center [1177, 879] width 33 height 16
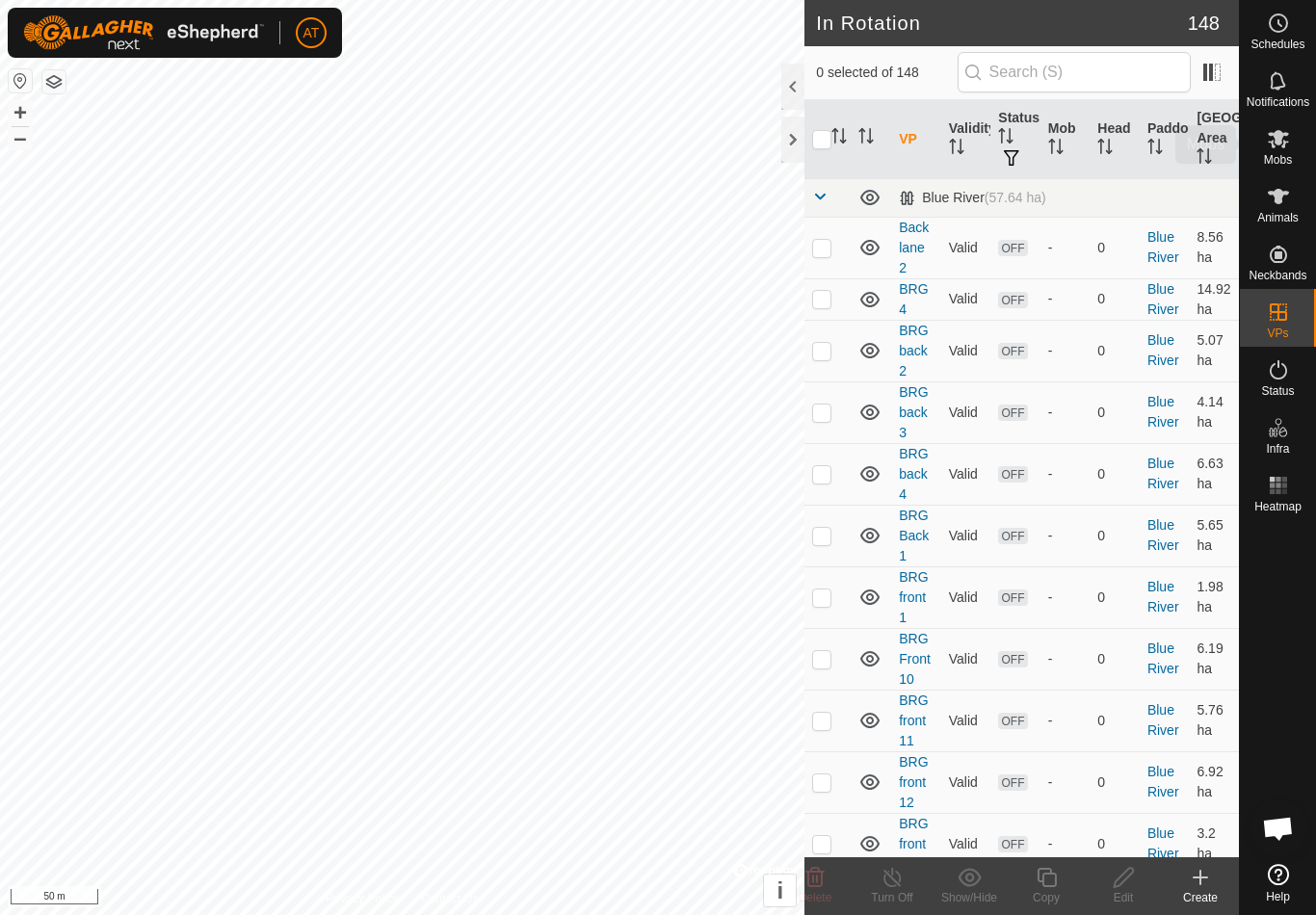
click at [1291, 143] on es-mob-svg-icon at bounding box center [1277, 138] width 35 height 31
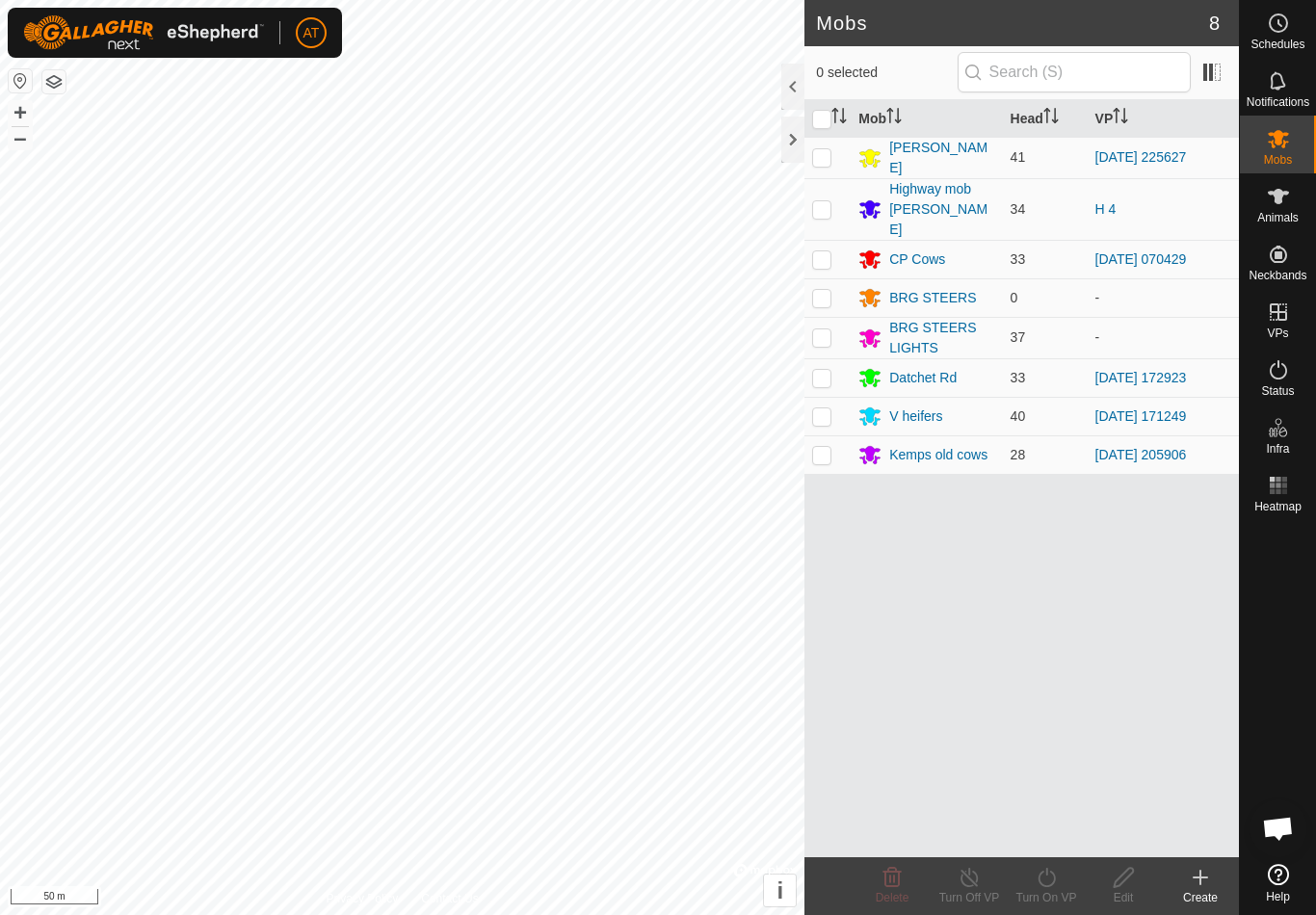
click at [833, 171] on td at bounding box center [827, 158] width 47 height 42
checkbox input "true"
click at [1041, 884] on icon at bounding box center [1045, 877] width 17 height 19
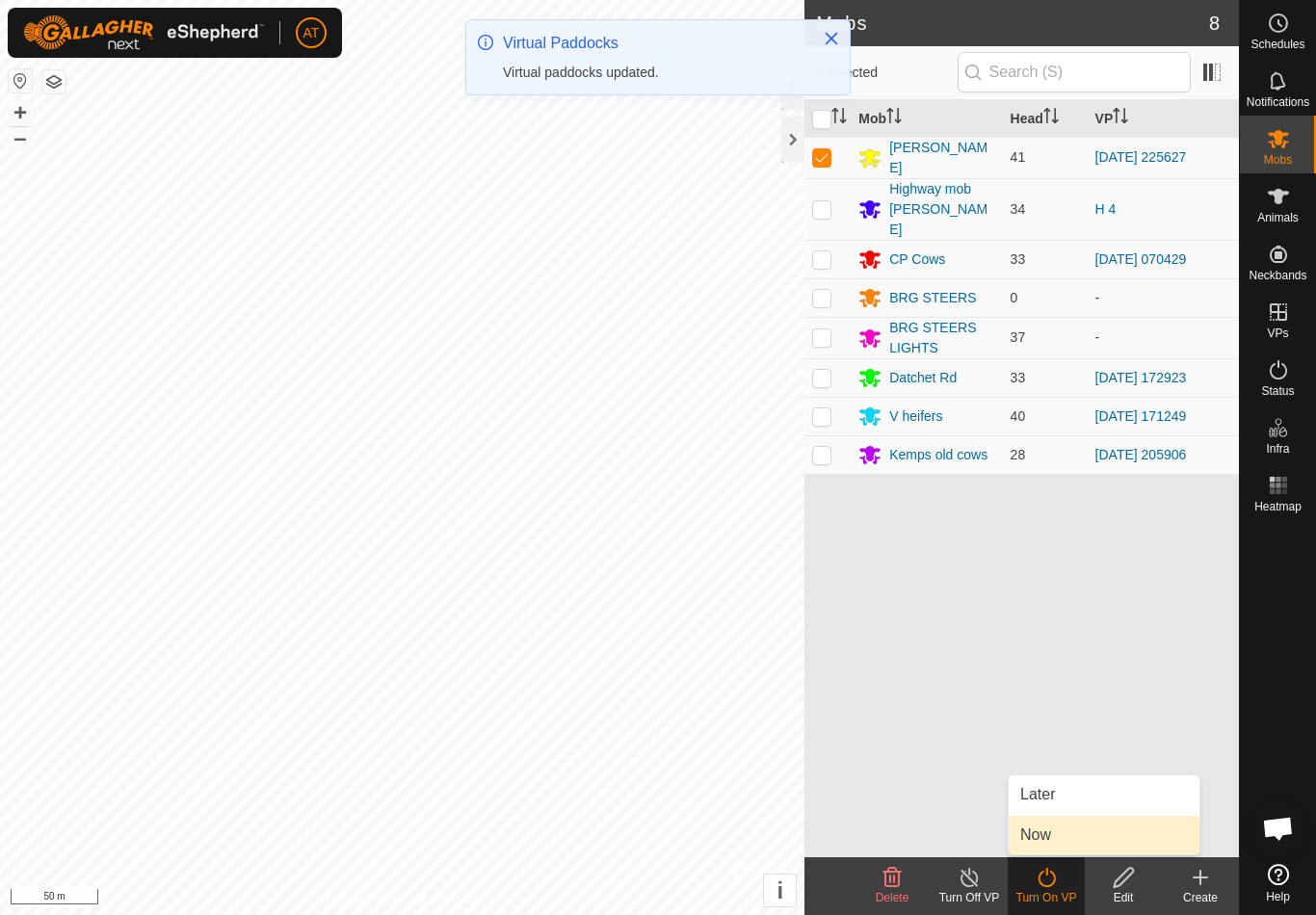
click at [1049, 840] on span "Now" at bounding box center [1035, 835] width 31 height 23
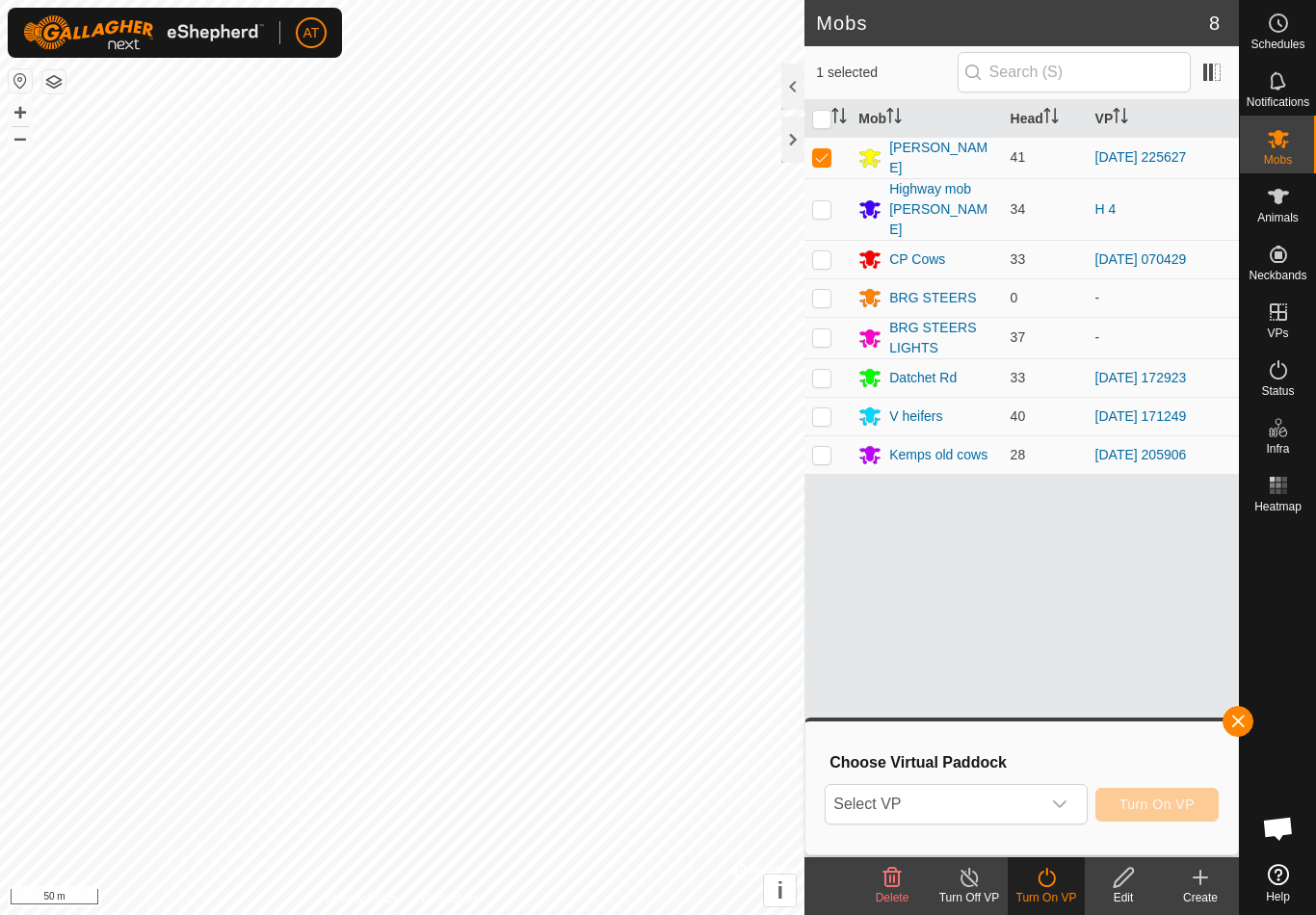
click at [966, 810] on span "Select VP" at bounding box center [932, 804] width 214 height 39
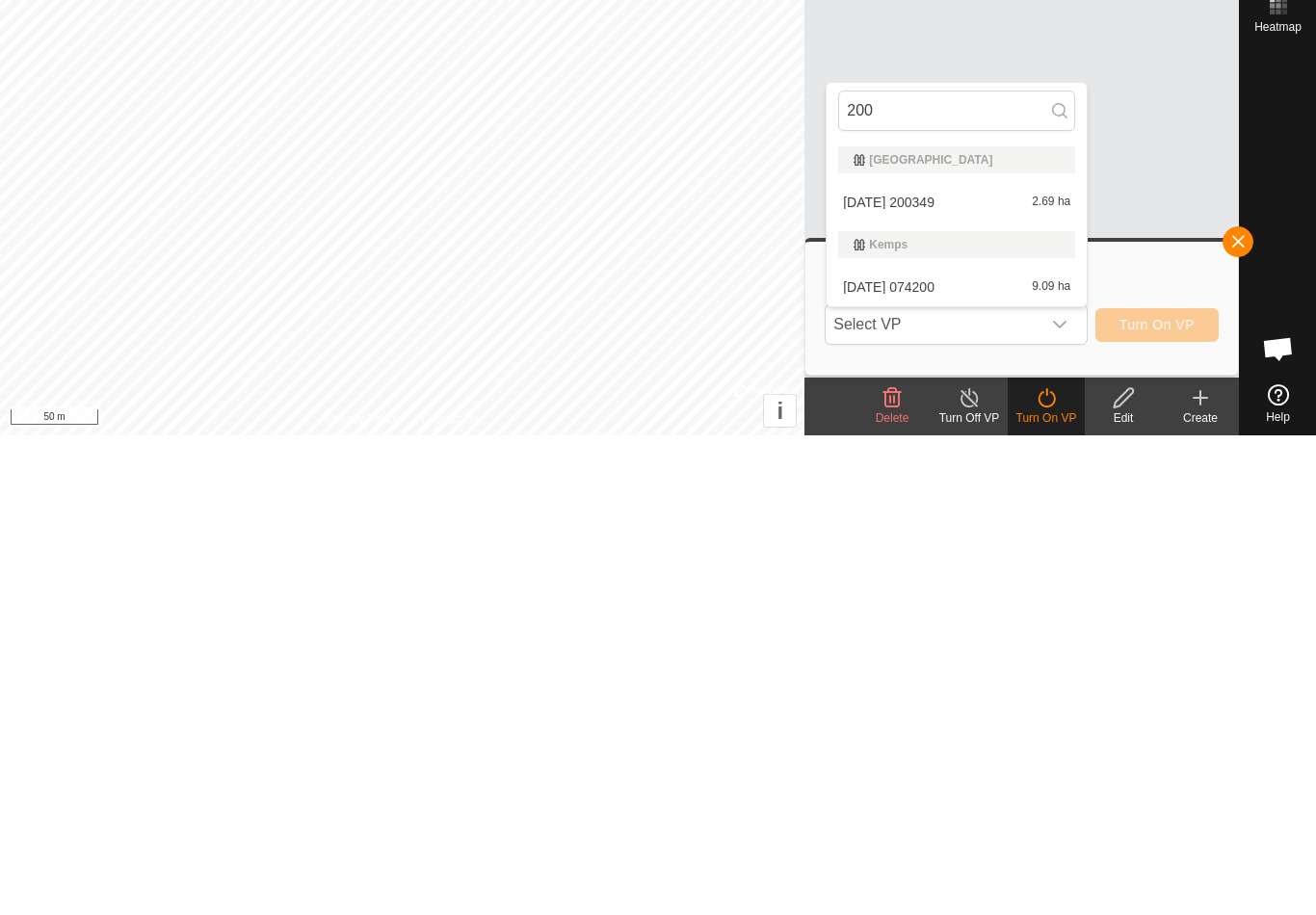
type input "200"
click at [1236, 714] on span "button" at bounding box center [1238, 722] width 16 height 16
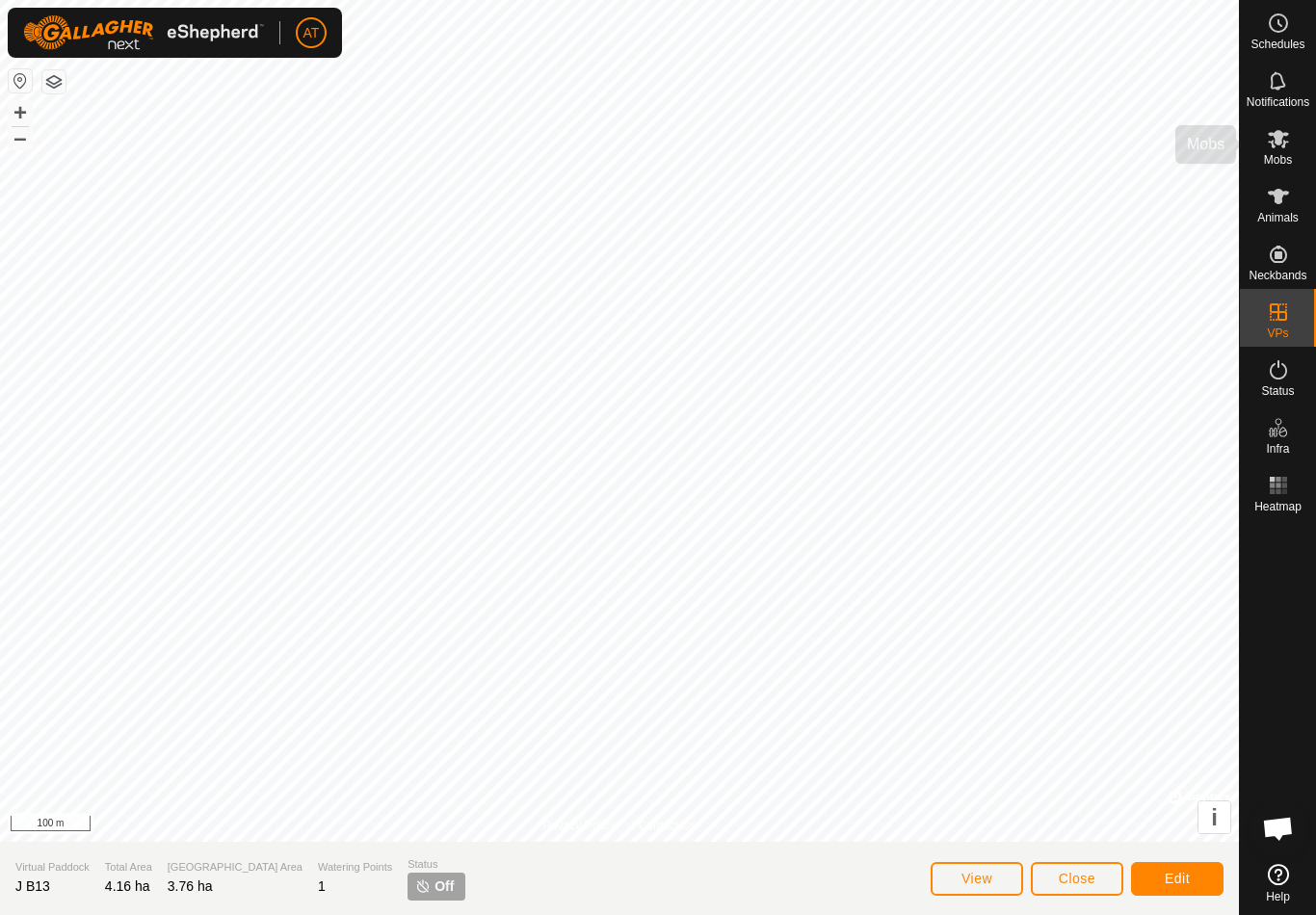
click at [1272, 154] on span "Mobs" at bounding box center [1277, 160] width 28 height 12
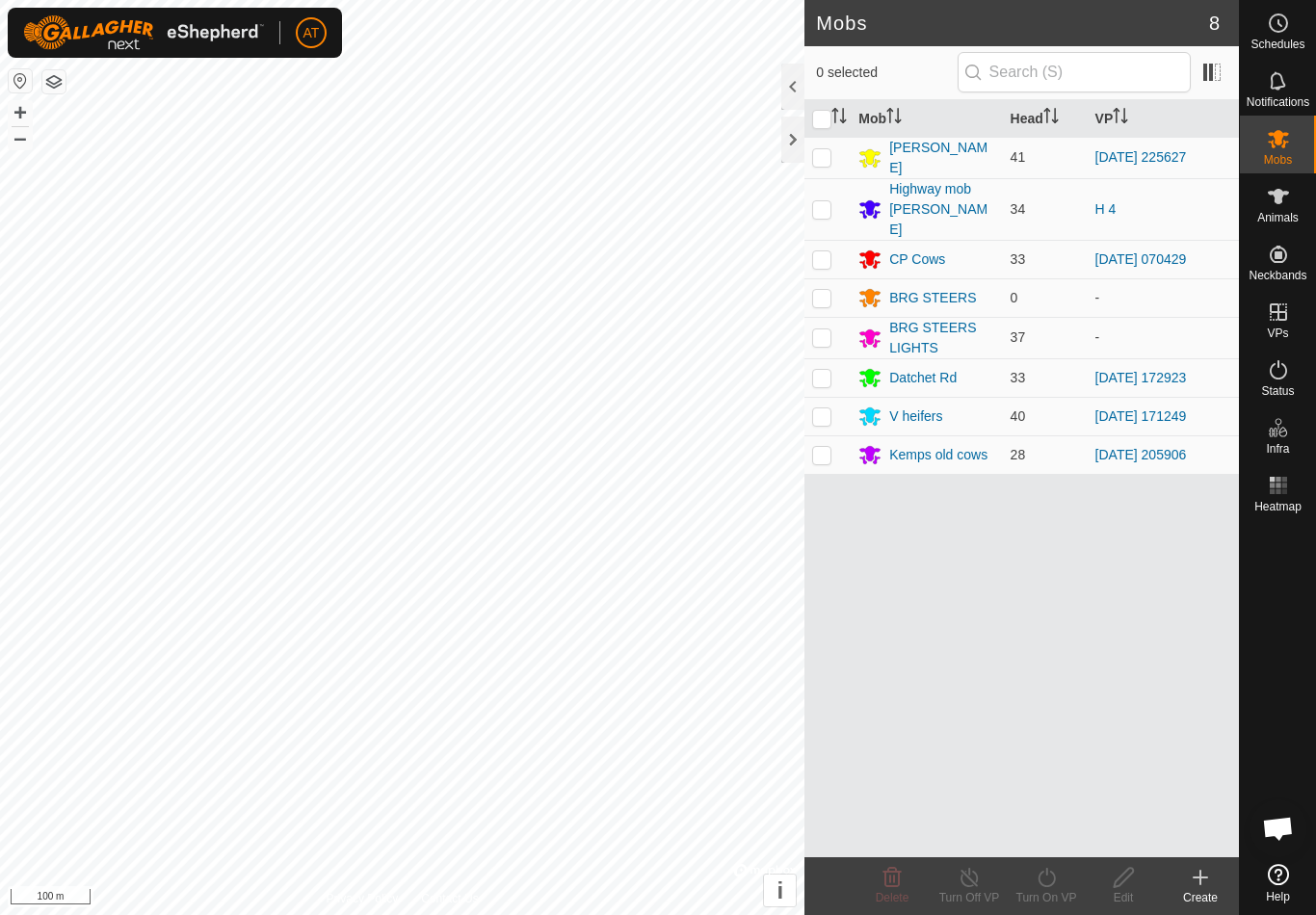
click at [823, 163] on p-checkbox at bounding box center [821, 157] width 19 height 16
checkbox input "true"
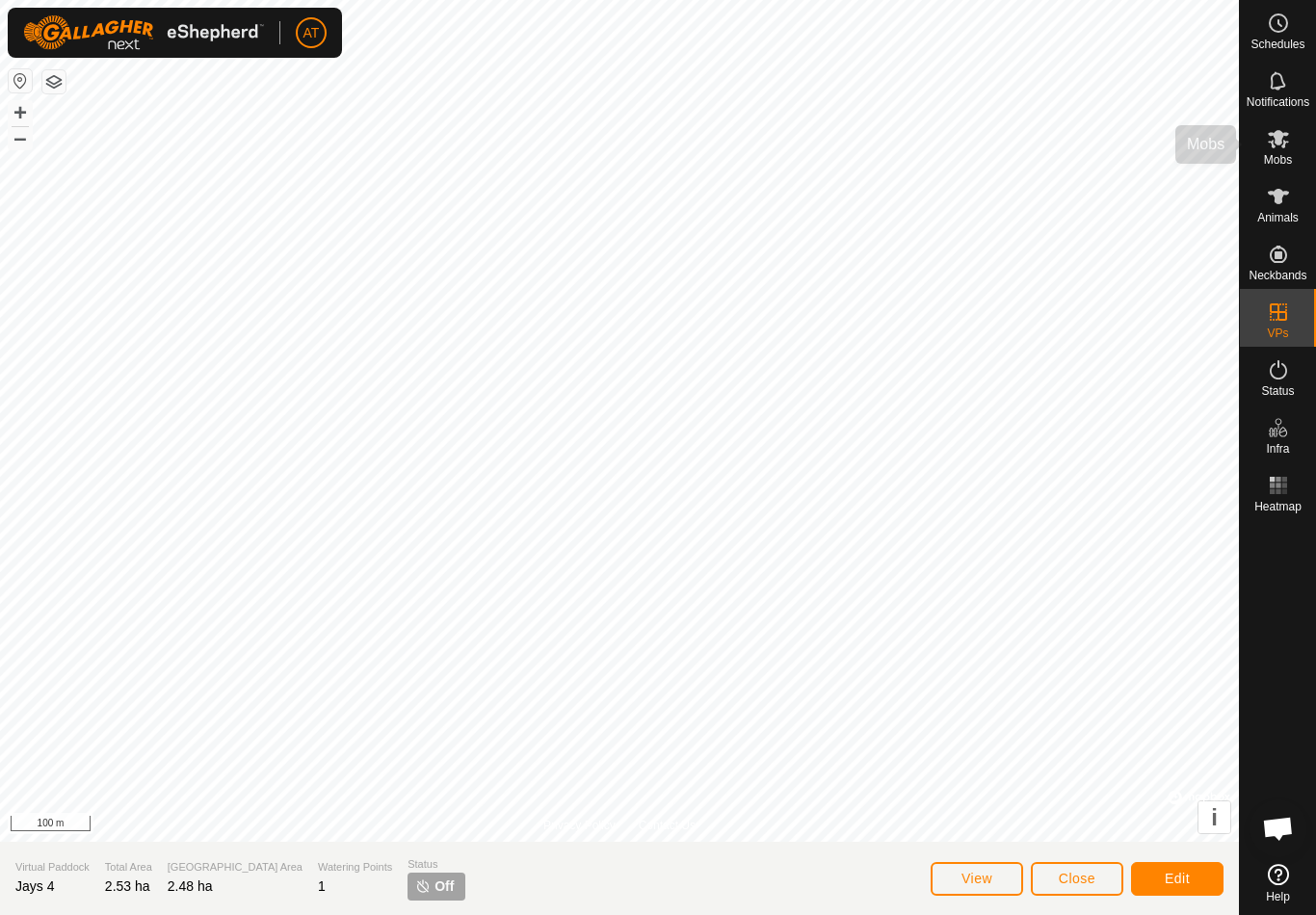
click at [1258, 146] on div "Mobs" at bounding box center [1277, 144] width 76 height 58
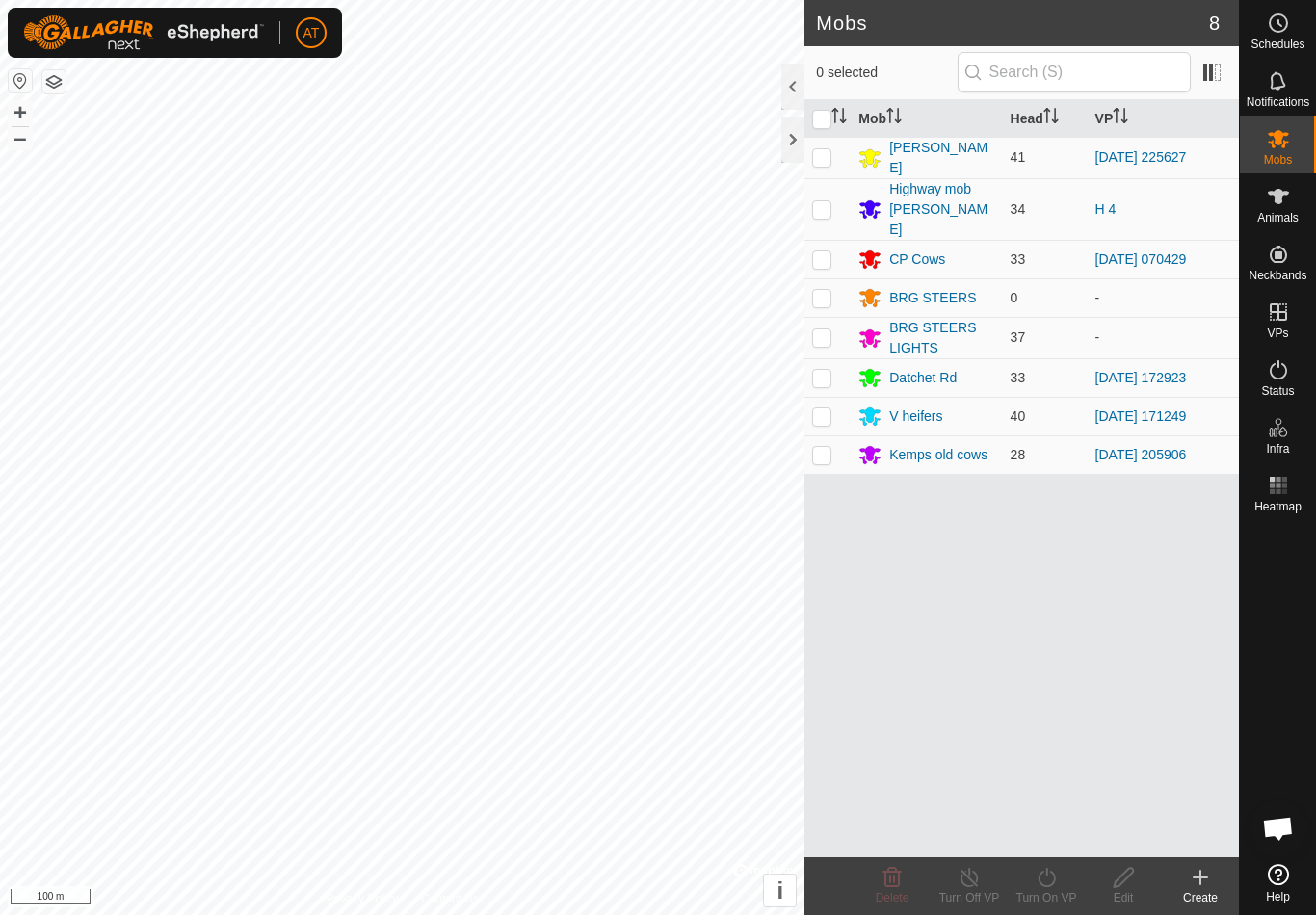
click at [819, 168] on td at bounding box center [827, 158] width 47 height 42
checkbox input "true"
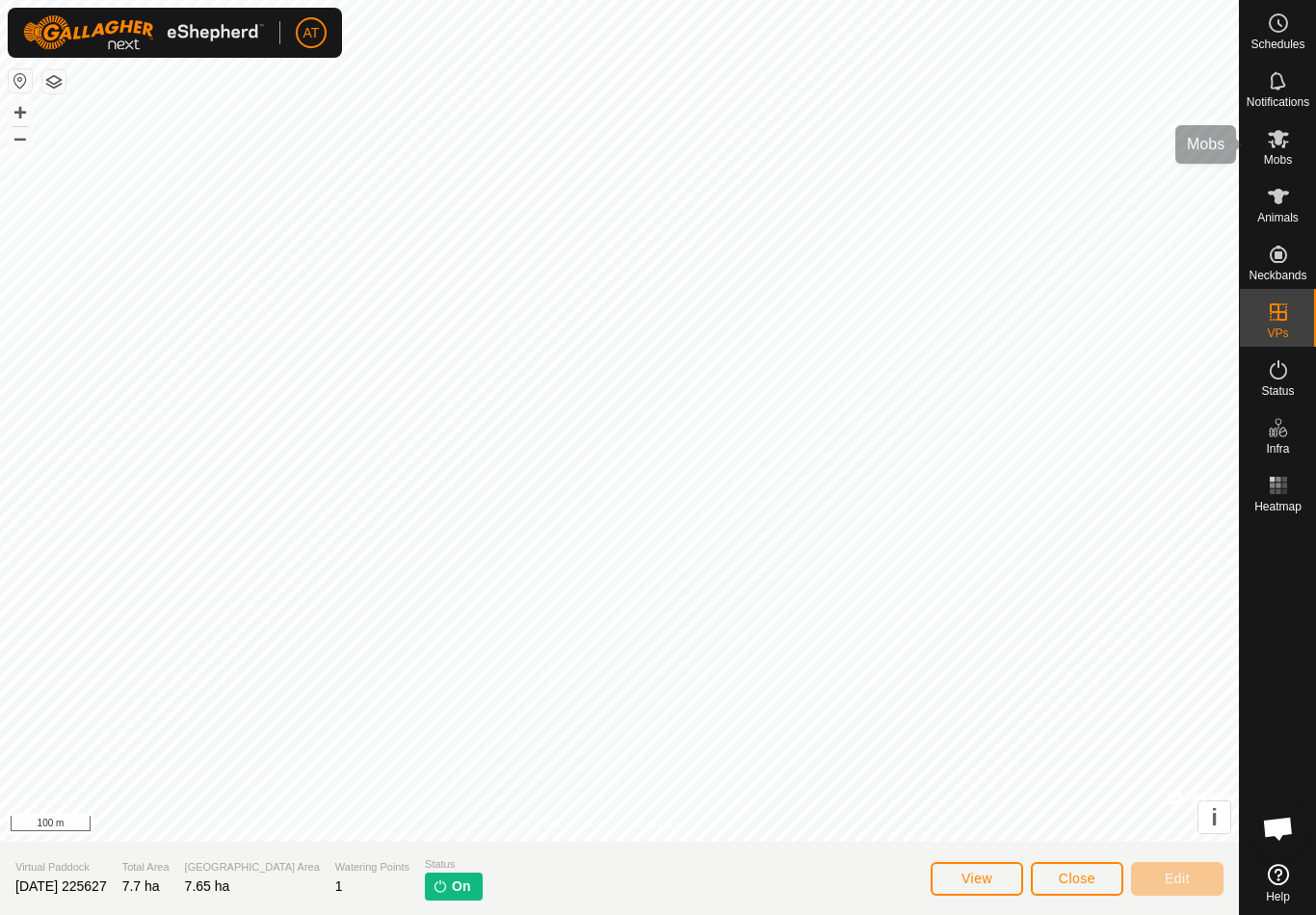
click at [1282, 151] on es-mob-svg-icon at bounding box center [1277, 138] width 35 height 31
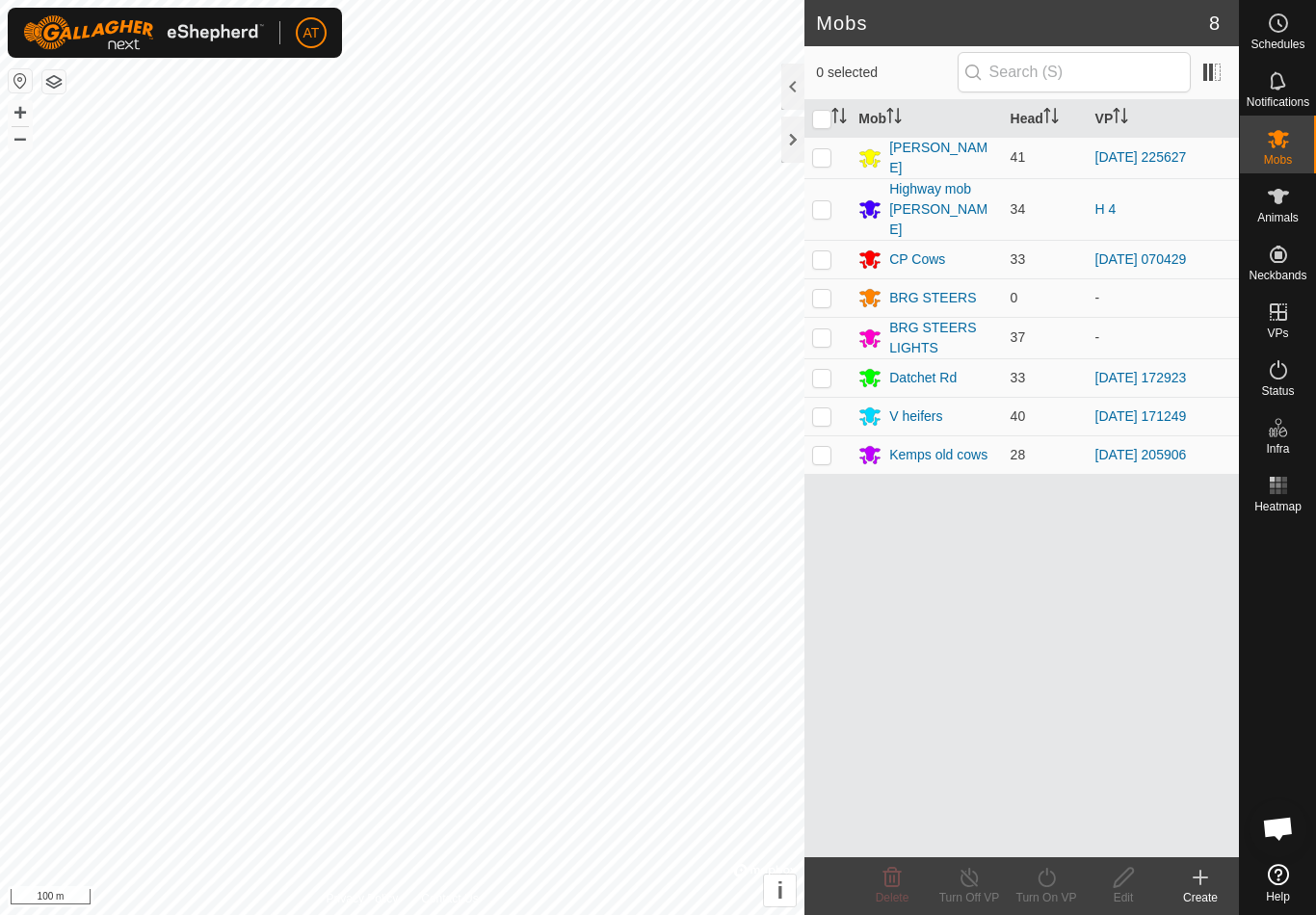
click at [827, 171] on td at bounding box center [827, 158] width 47 height 42
checkbox input "true"
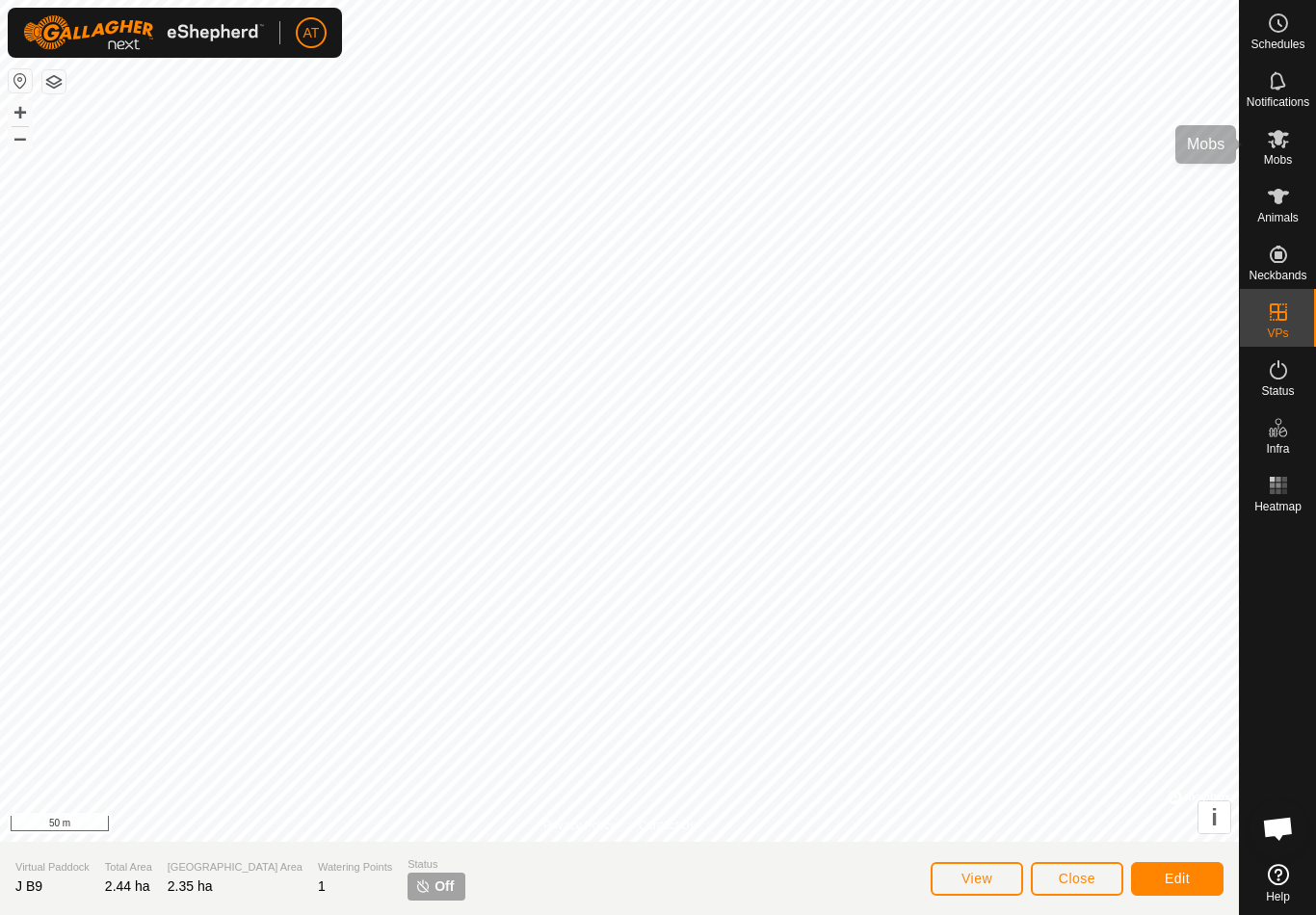
click at [1283, 141] on icon at bounding box center [1277, 139] width 21 height 18
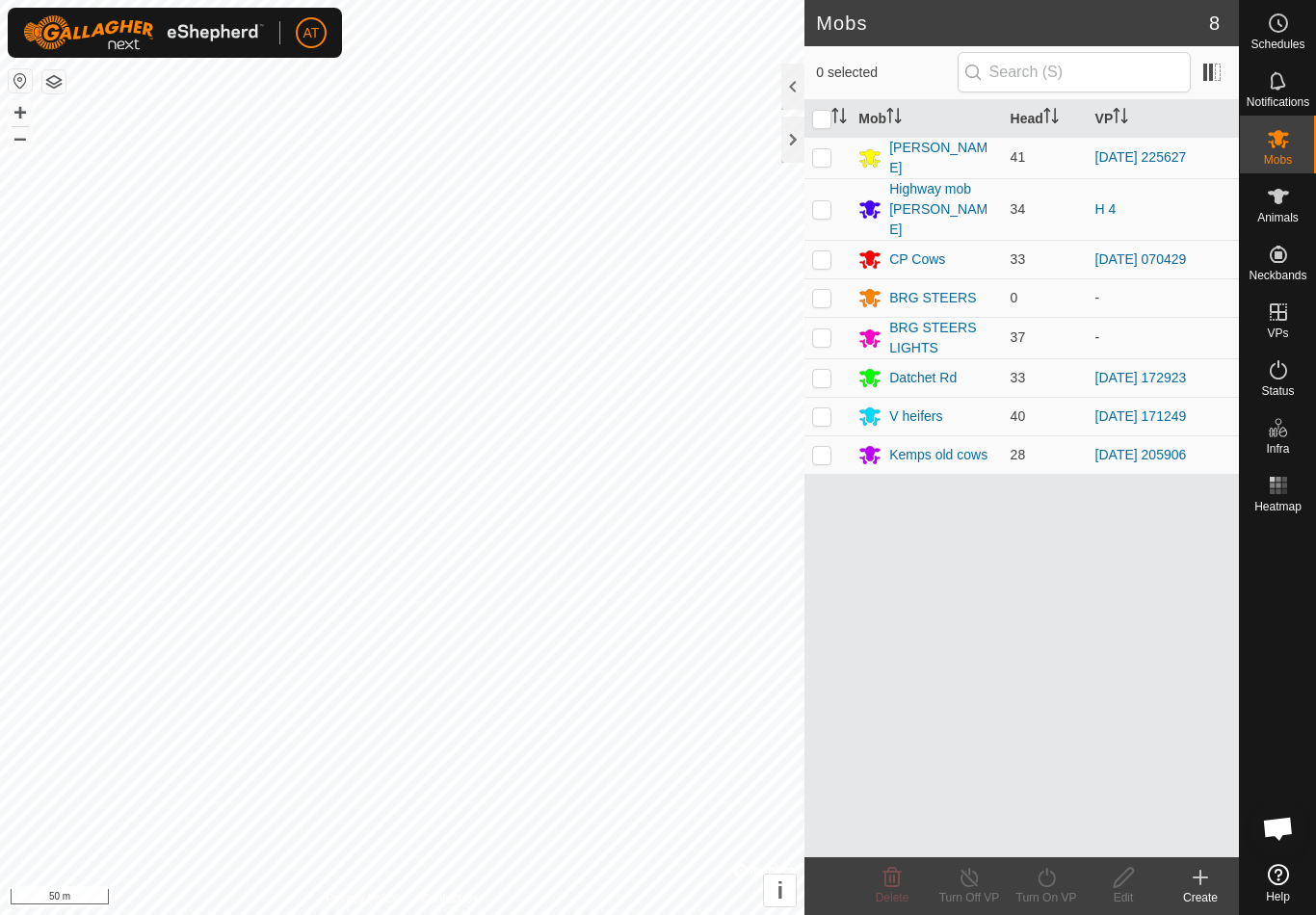
click at [817, 169] on td at bounding box center [827, 158] width 47 height 42
checkbox input "true"
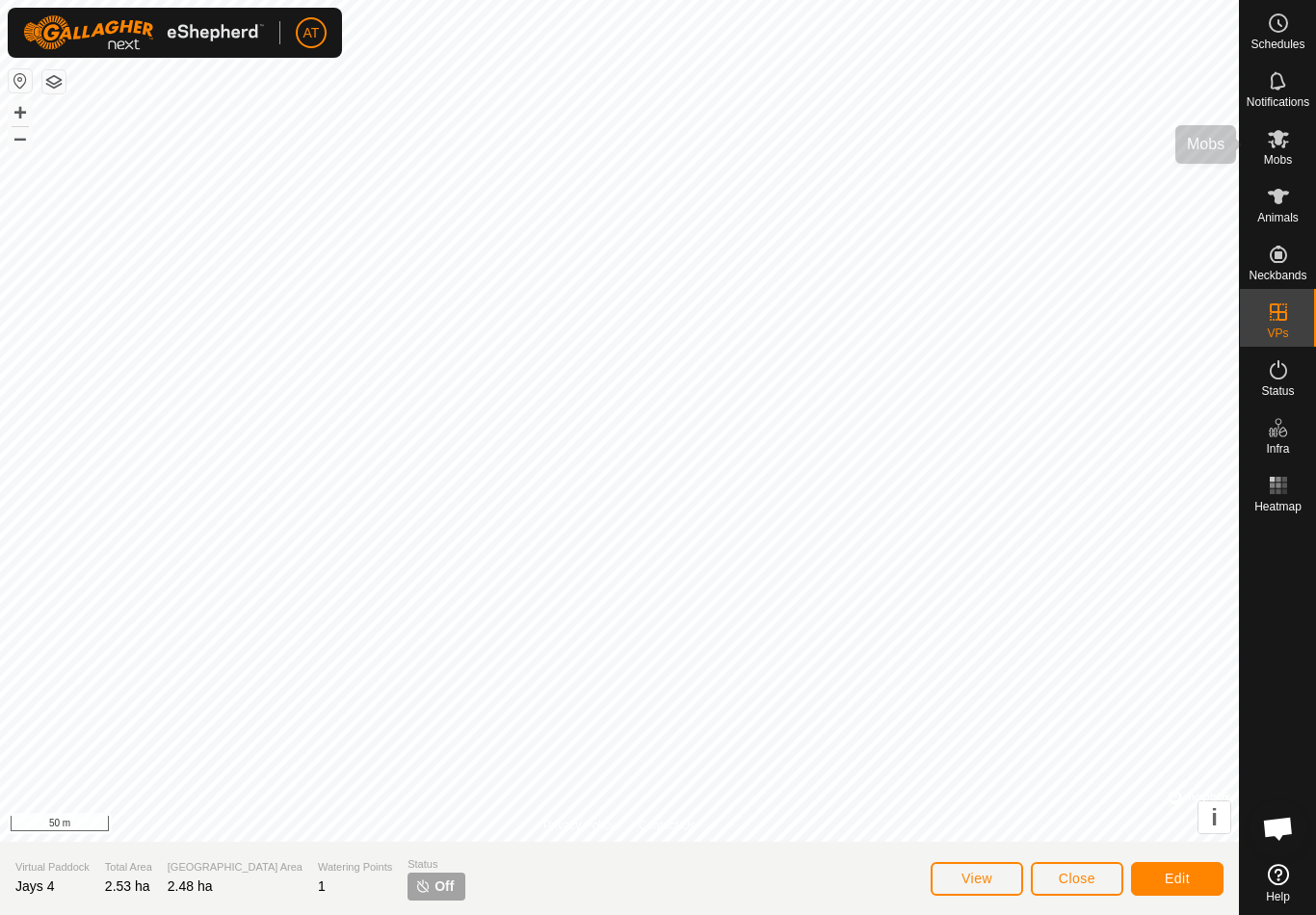
click at [1283, 144] on icon at bounding box center [1277, 139] width 21 height 18
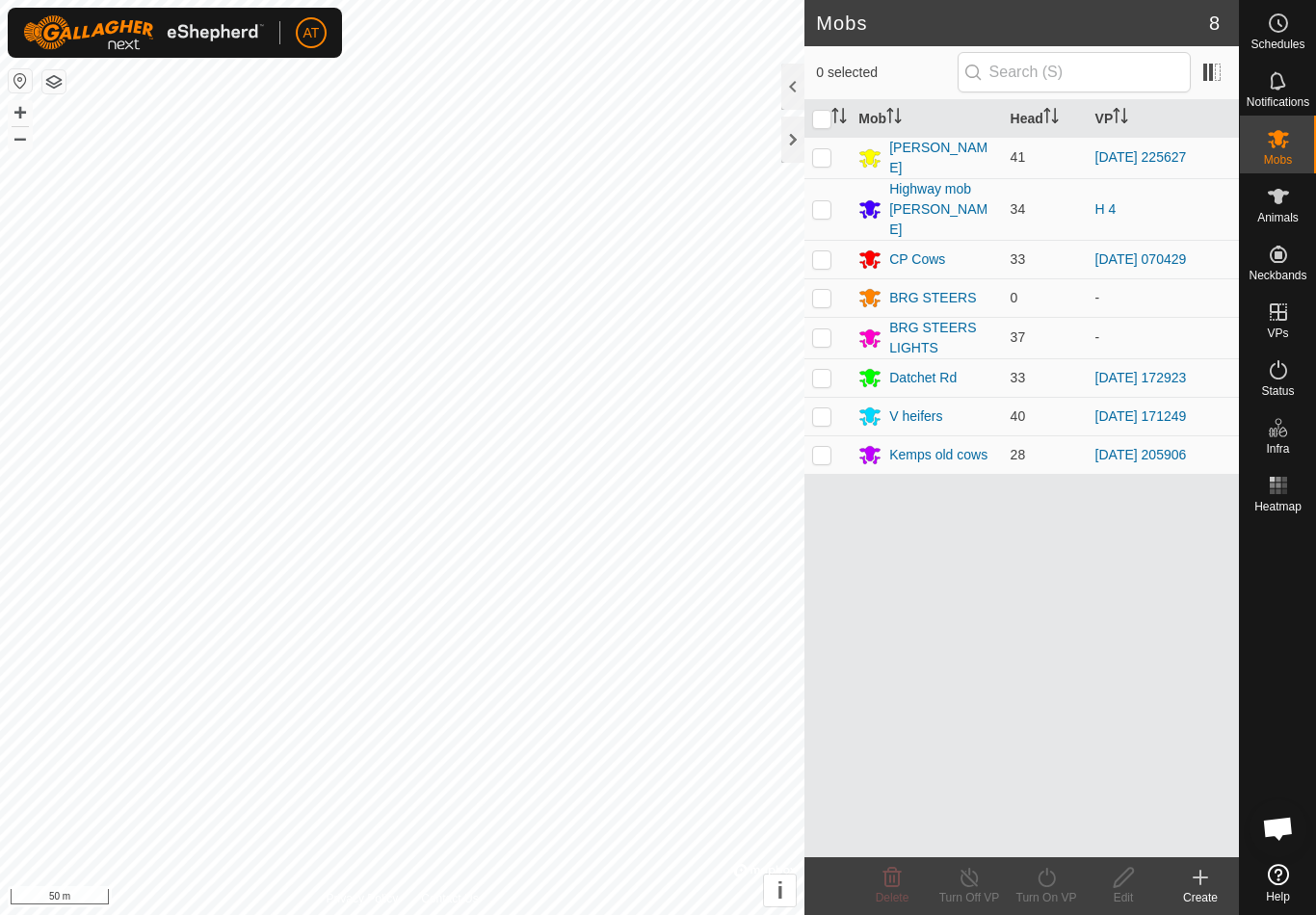
click at [819, 156] on p-checkbox at bounding box center [821, 157] width 19 height 16
checkbox input "true"
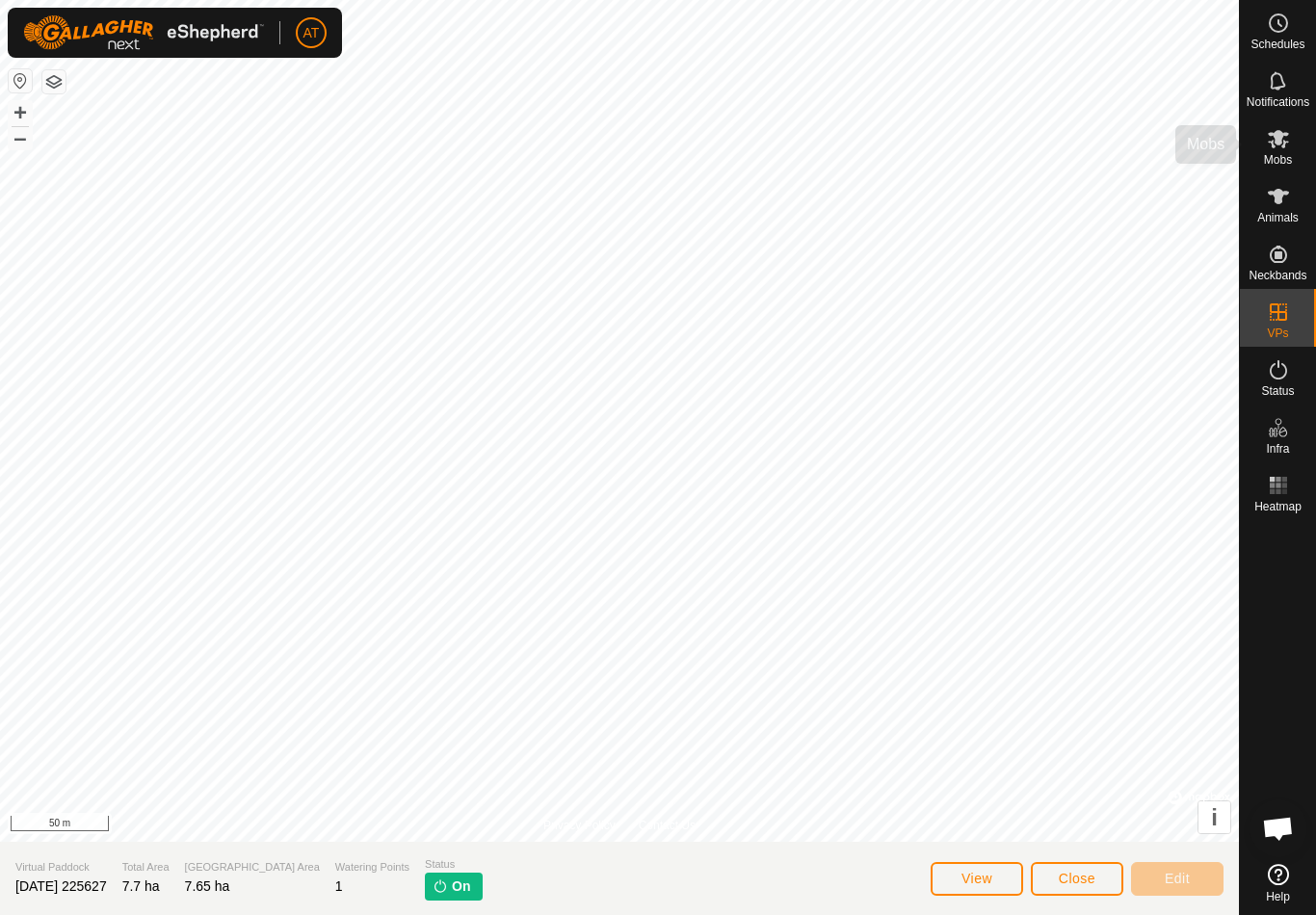
click at [1286, 146] on icon at bounding box center [1277, 138] width 23 height 23
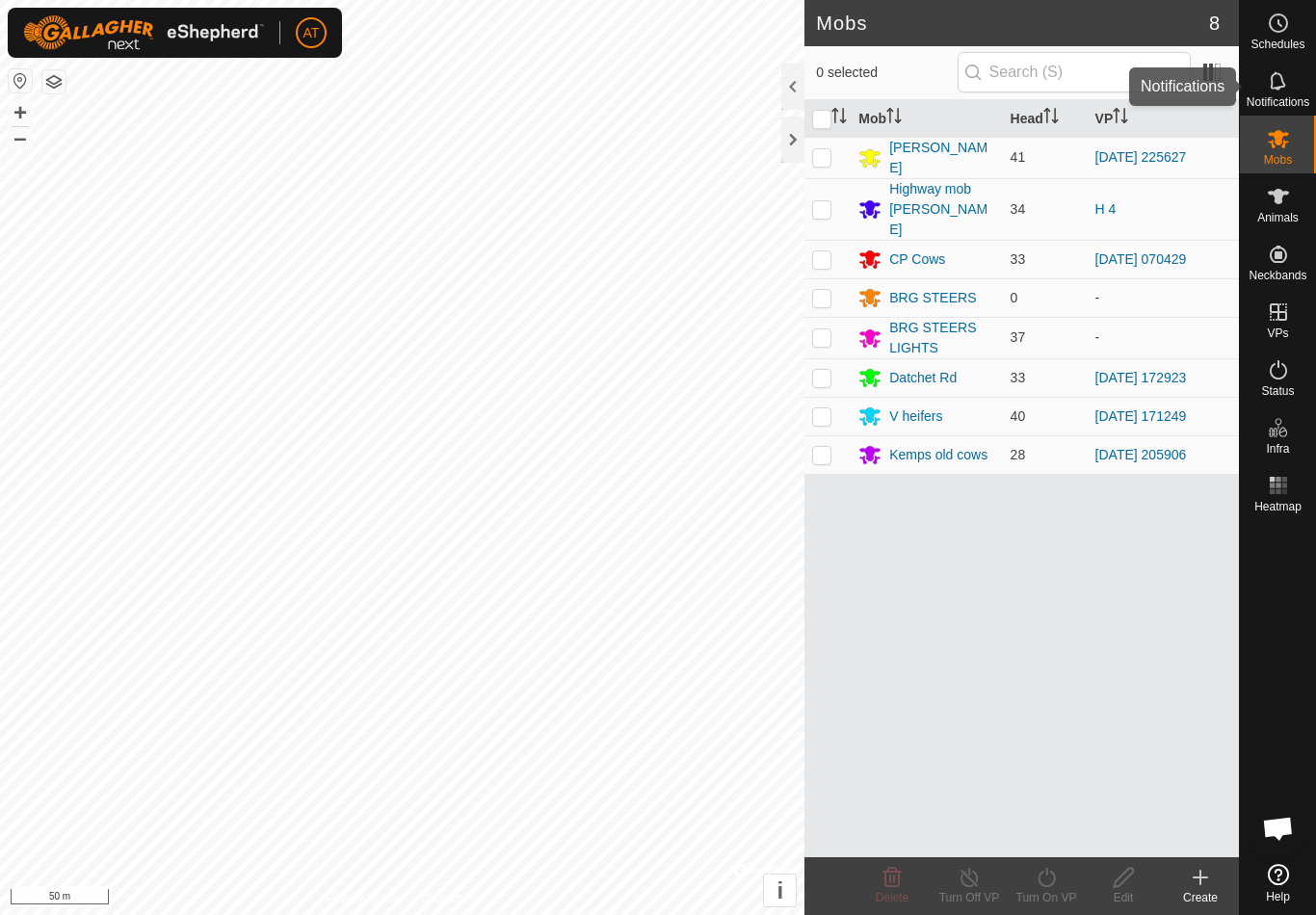
click at [1295, 80] on div "Notifications" at bounding box center [1277, 86] width 76 height 58
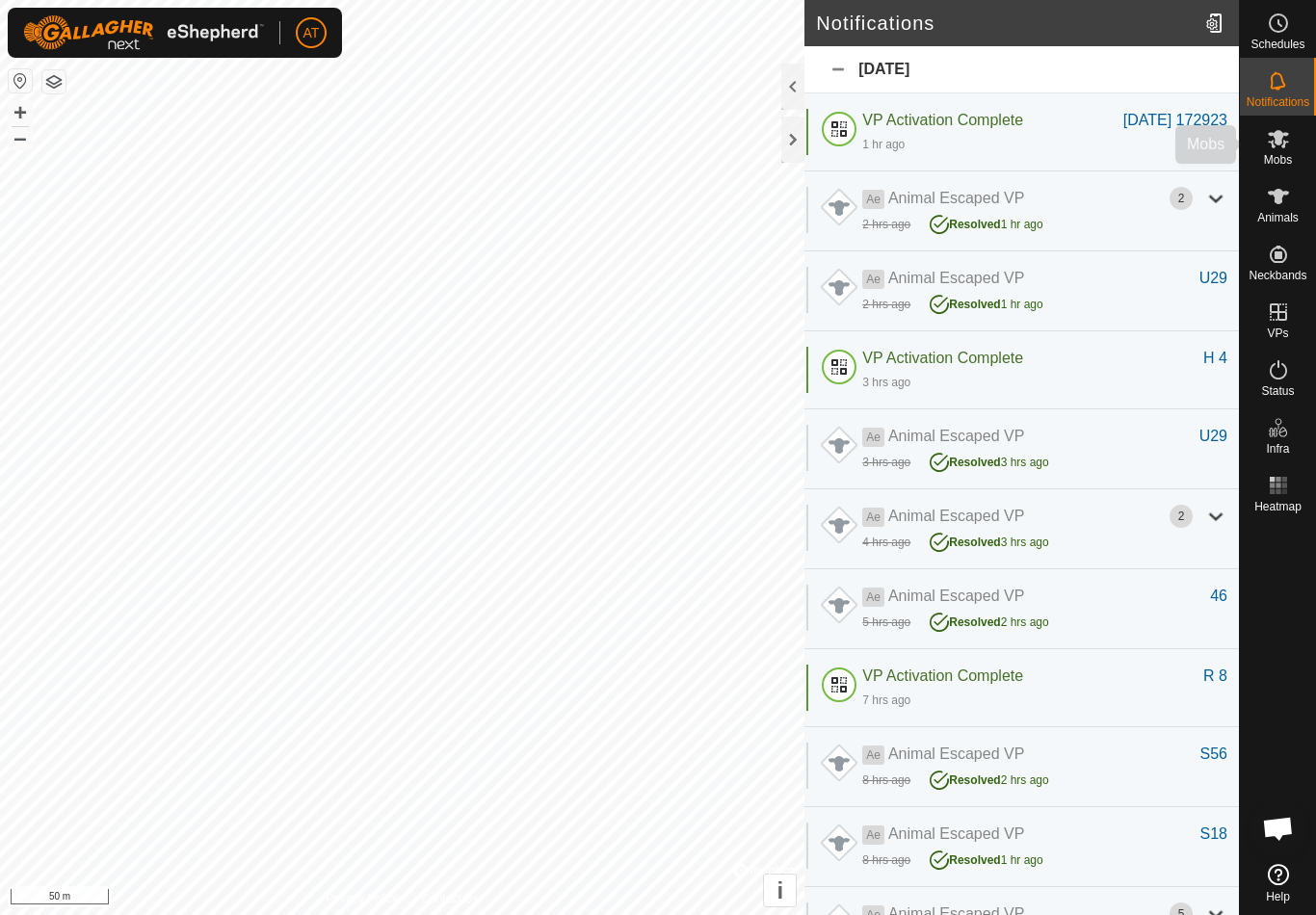
click at [1280, 140] on icon at bounding box center [1277, 139] width 21 height 18
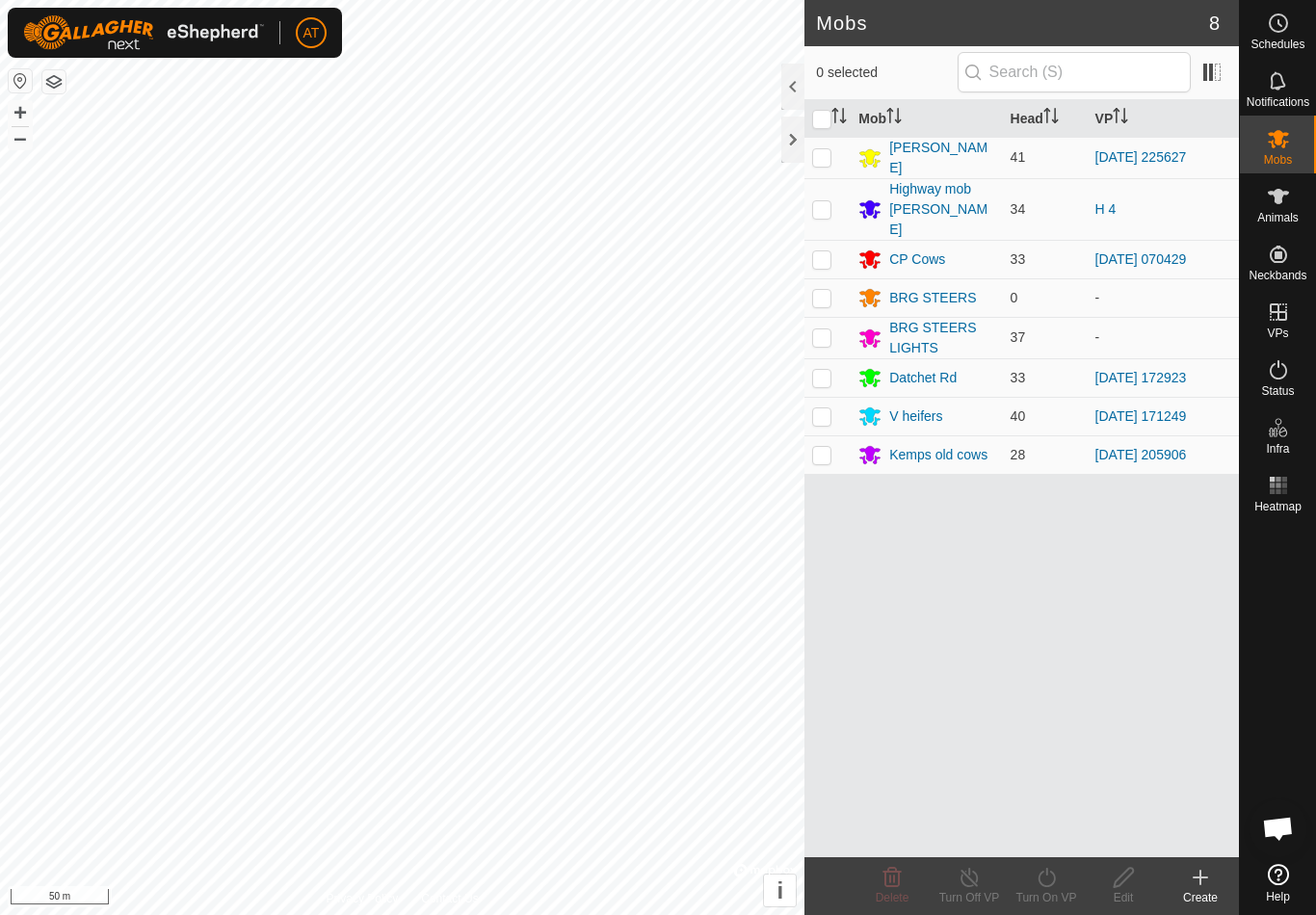
click at [816, 165] on td at bounding box center [827, 158] width 47 height 42
checkbox input "true"
click at [1054, 859] on div "Turn On VP" at bounding box center [1046, 886] width 77 height 58
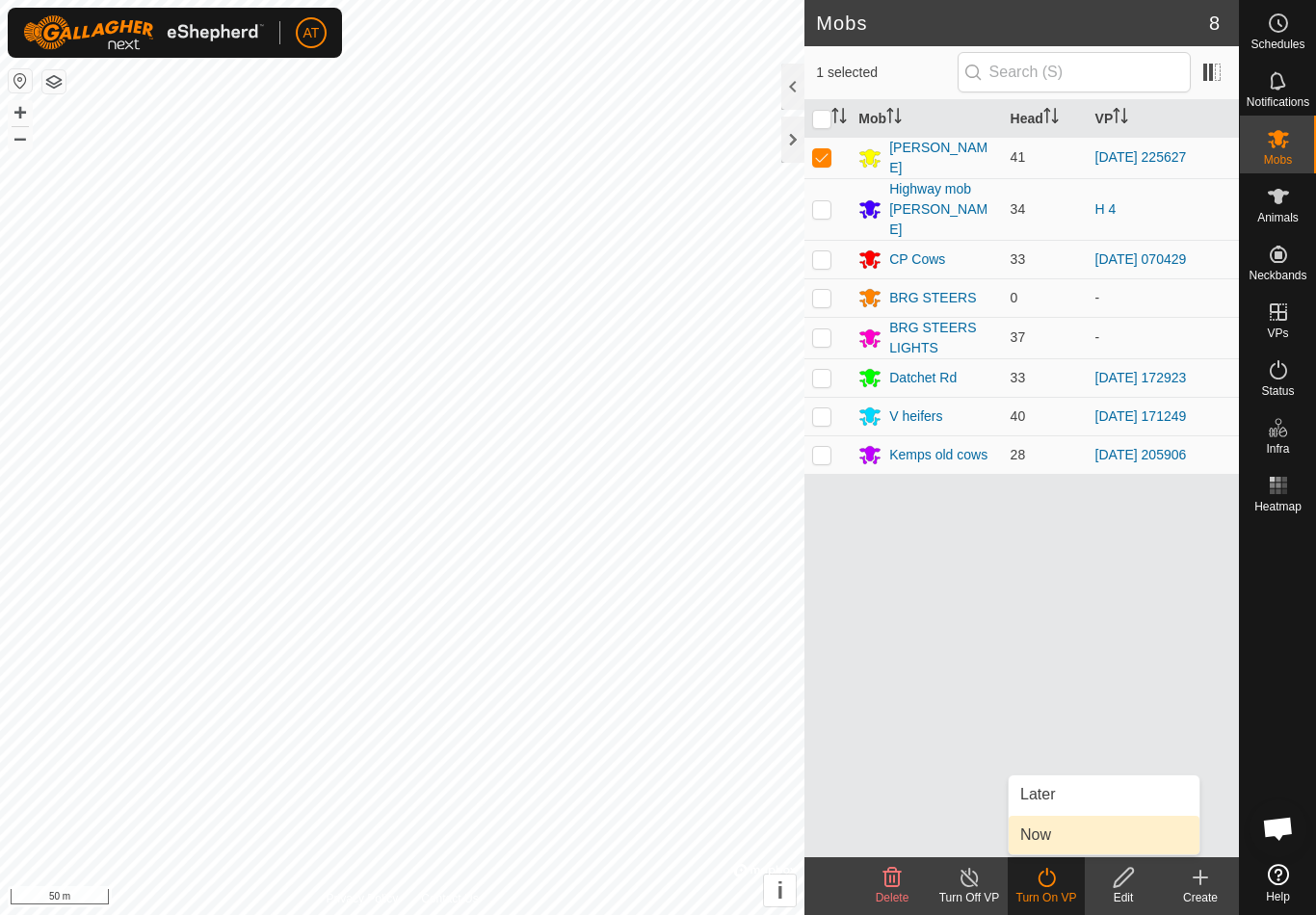
click at [1065, 841] on link "Now" at bounding box center [1103, 835] width 191 height 39
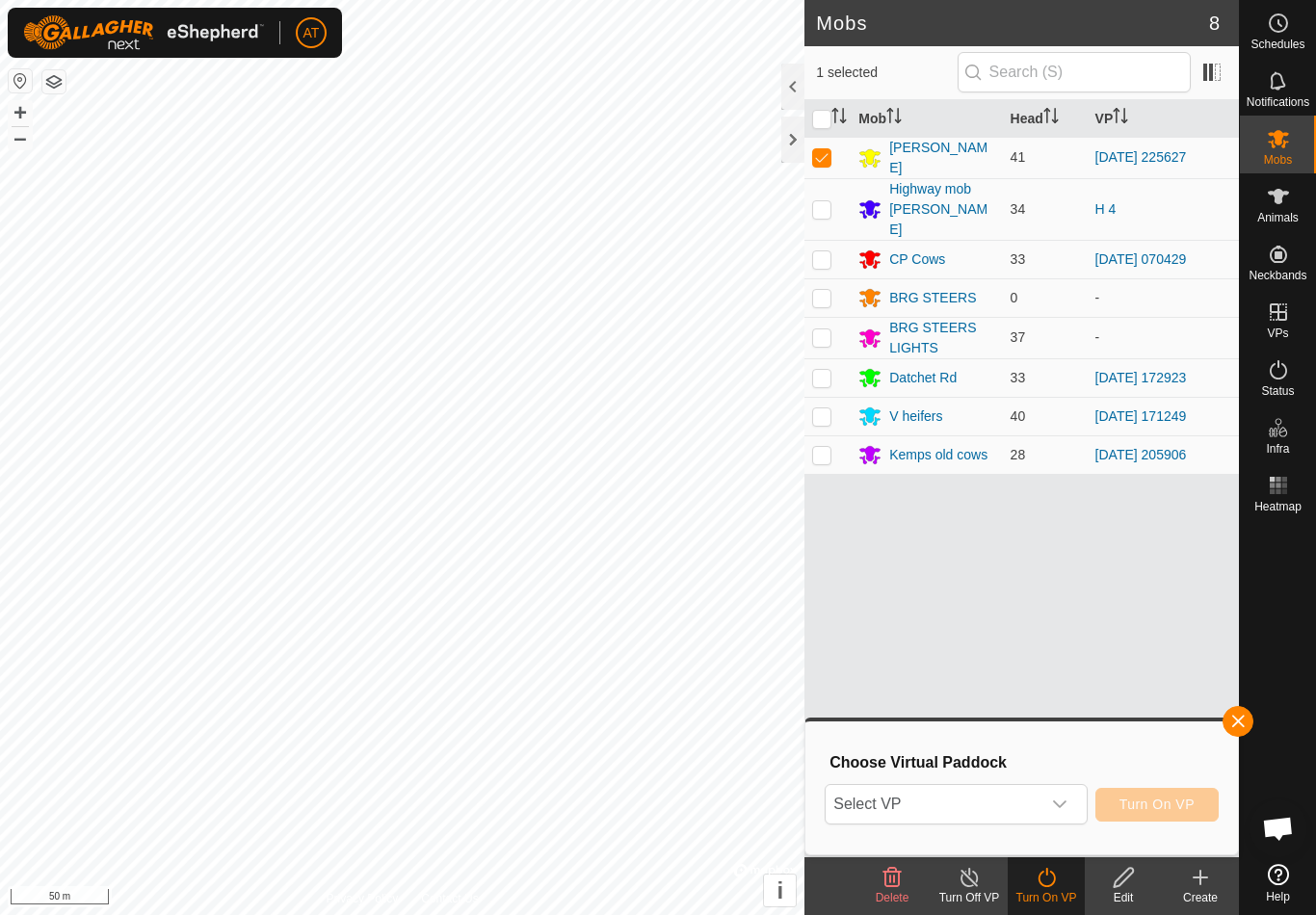
click at [1065, 813] on div "dropdown trigger" at bounding box center [1059, 804] width 39 height 39
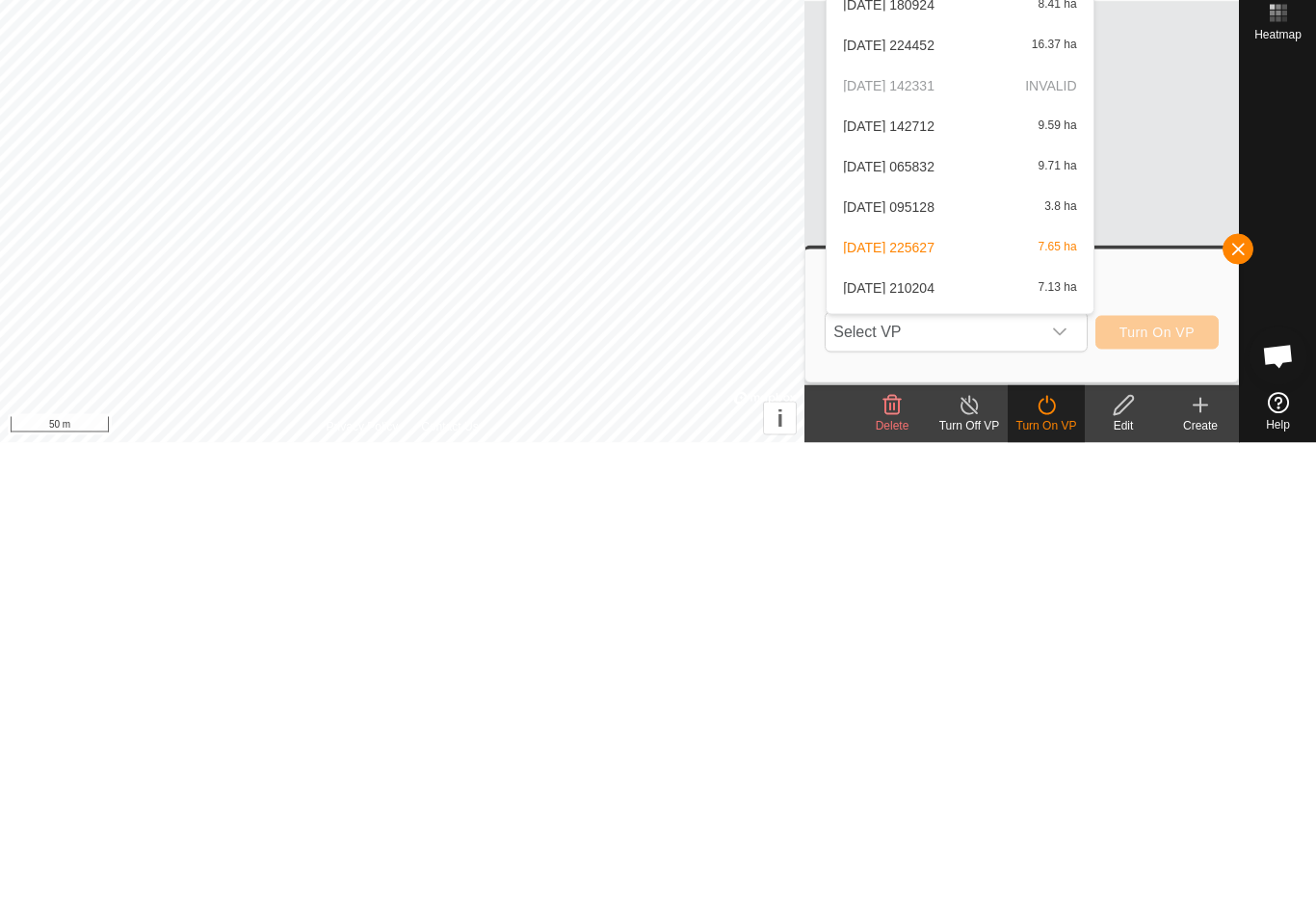
scroll to position [3967, 0]
click at [935, 751] on span "2025-10-11 210204" at bounding box center [889, 758] width 91 height 14
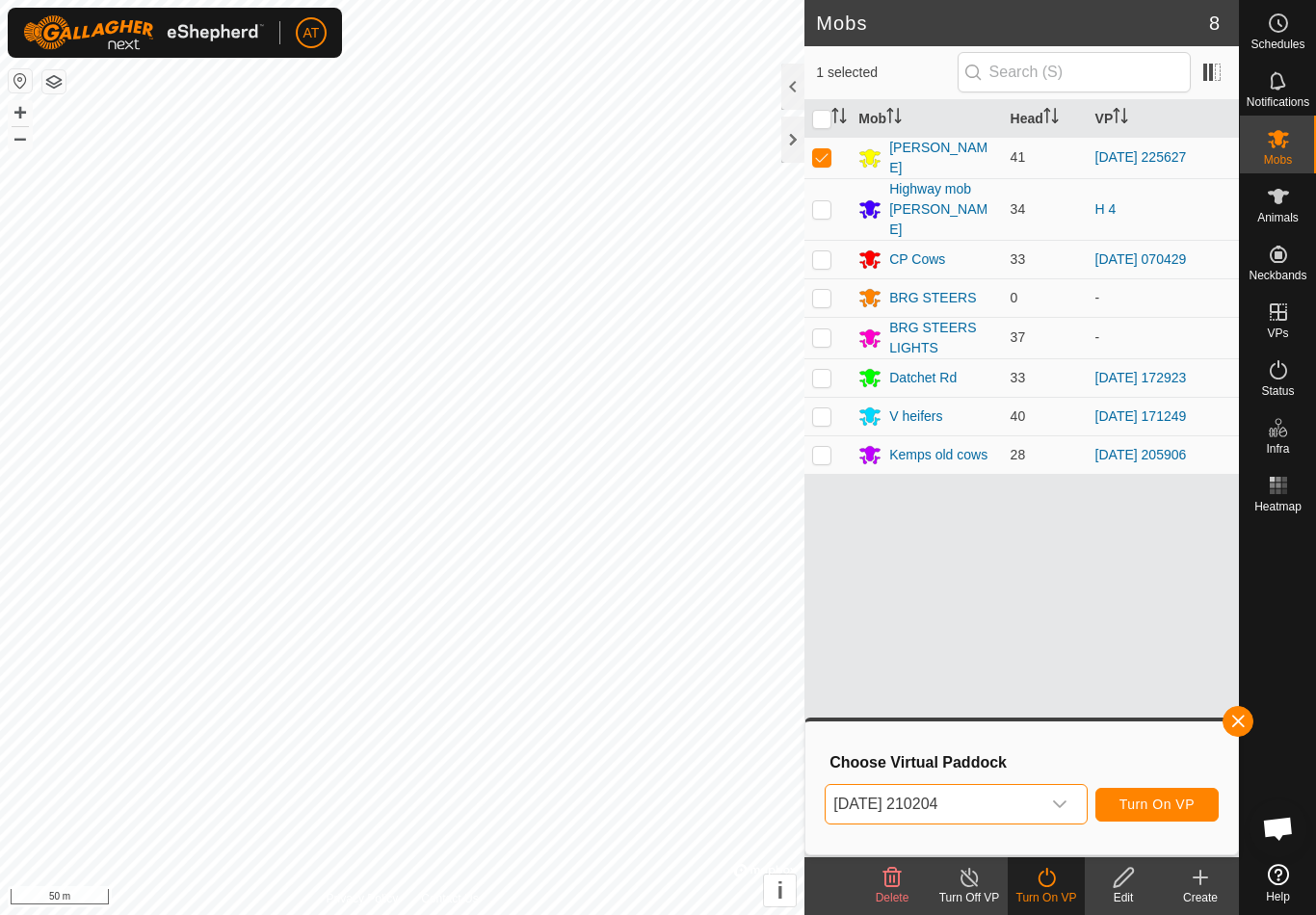
click at [1151, 808] on span "Turn On VP" at bounding box center [1157, 805] width 75 height 16
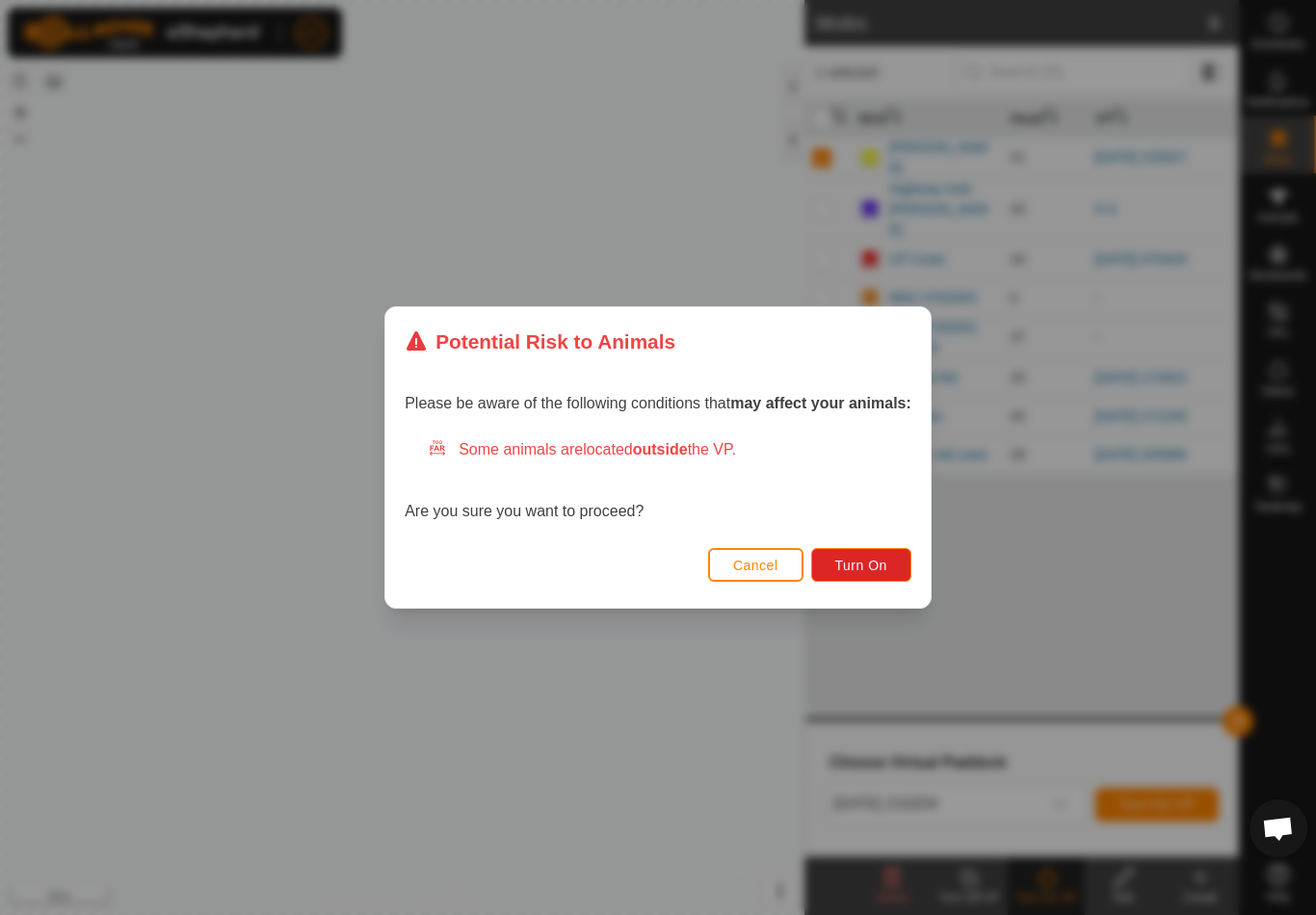
click at [871, 571] on span "Turn On" at bounding box center [861, 566] width 52 height 16
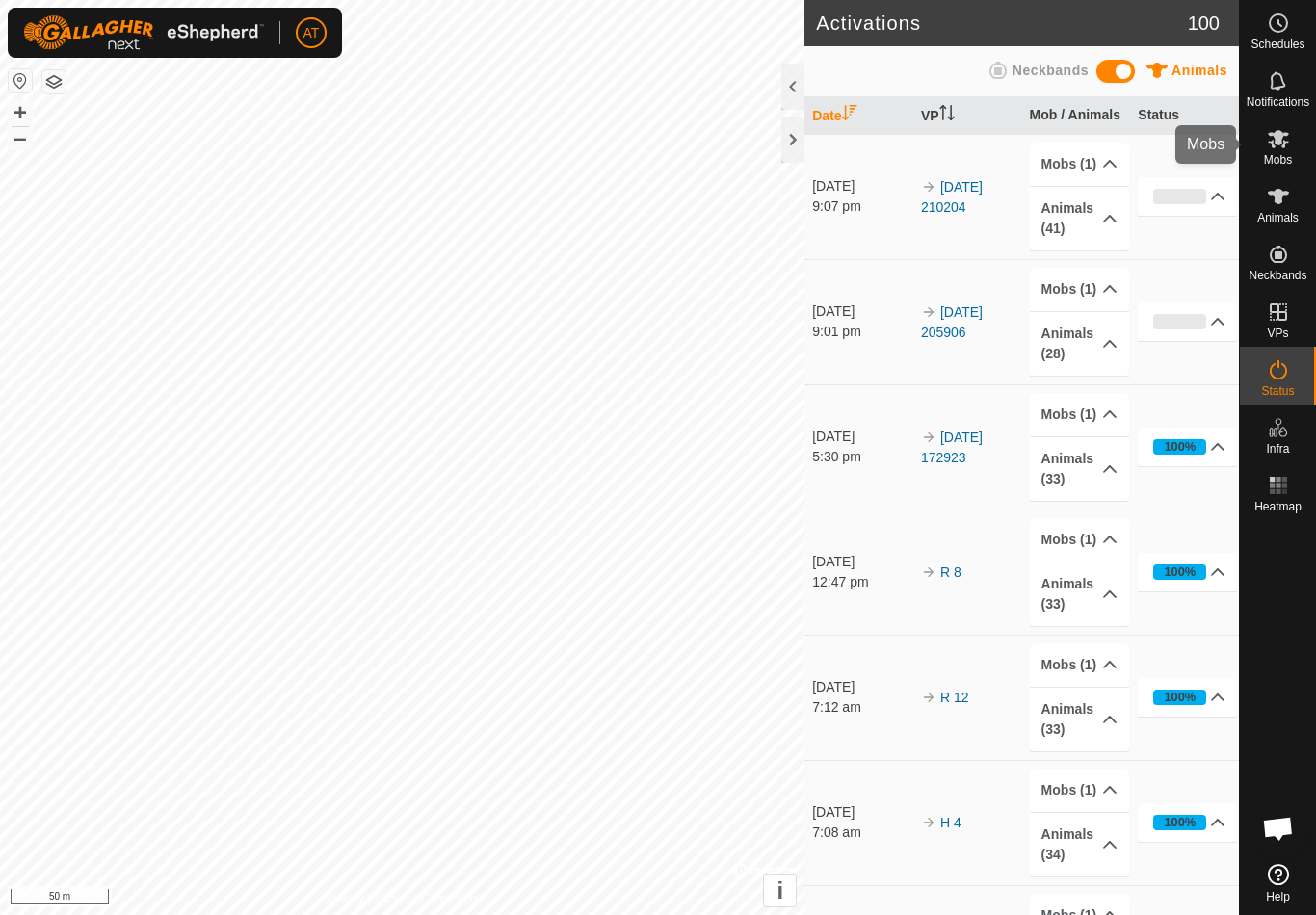
click at [1277, 148] on icon at bounding box center [1277, 138] width 23 height 23
